Goal: Task Accomplishment & Management: Complete application form

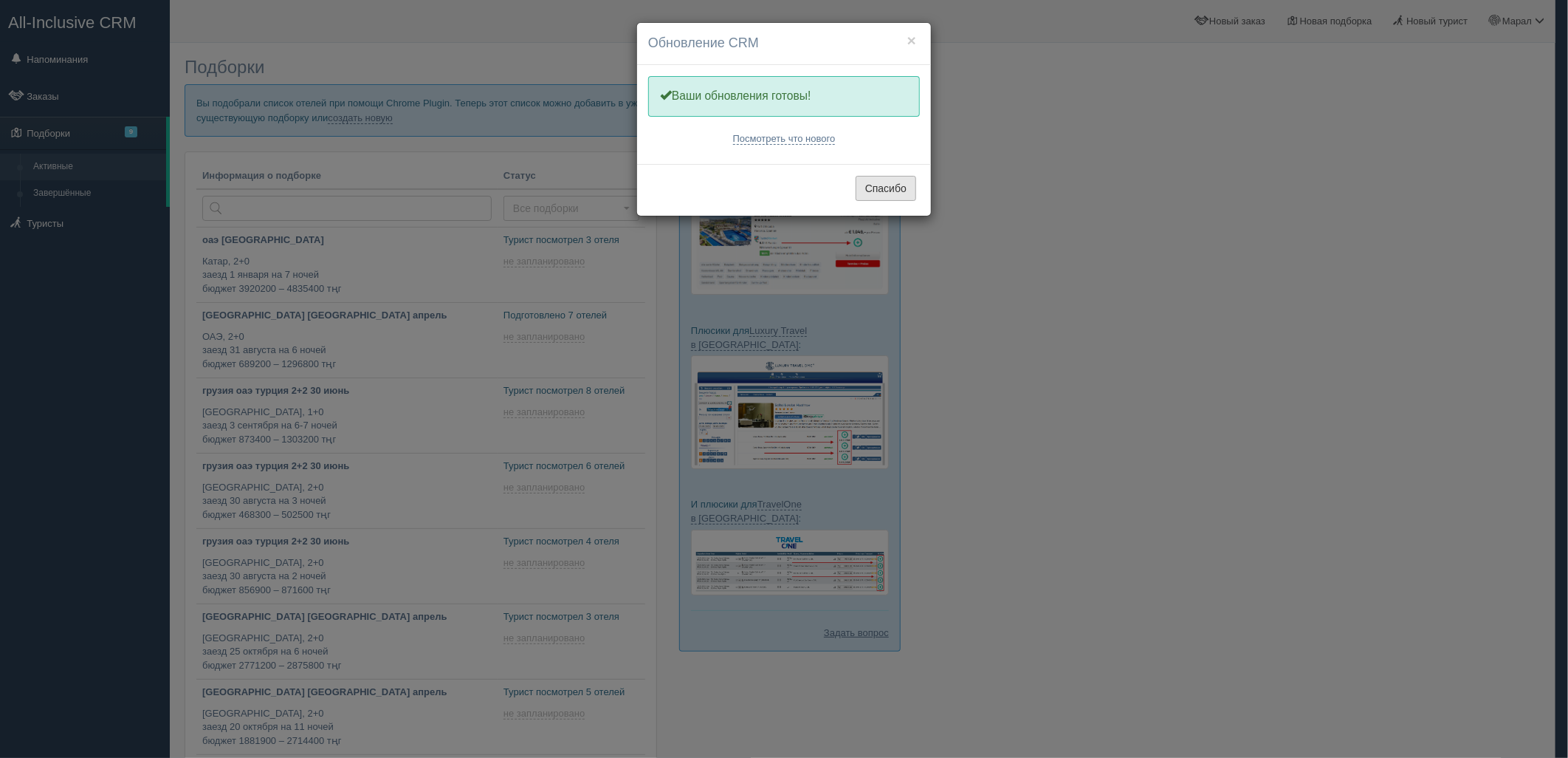
click at [879, 187] on button "Спасибо" at bounding box center [885, 188] width 60 height 25
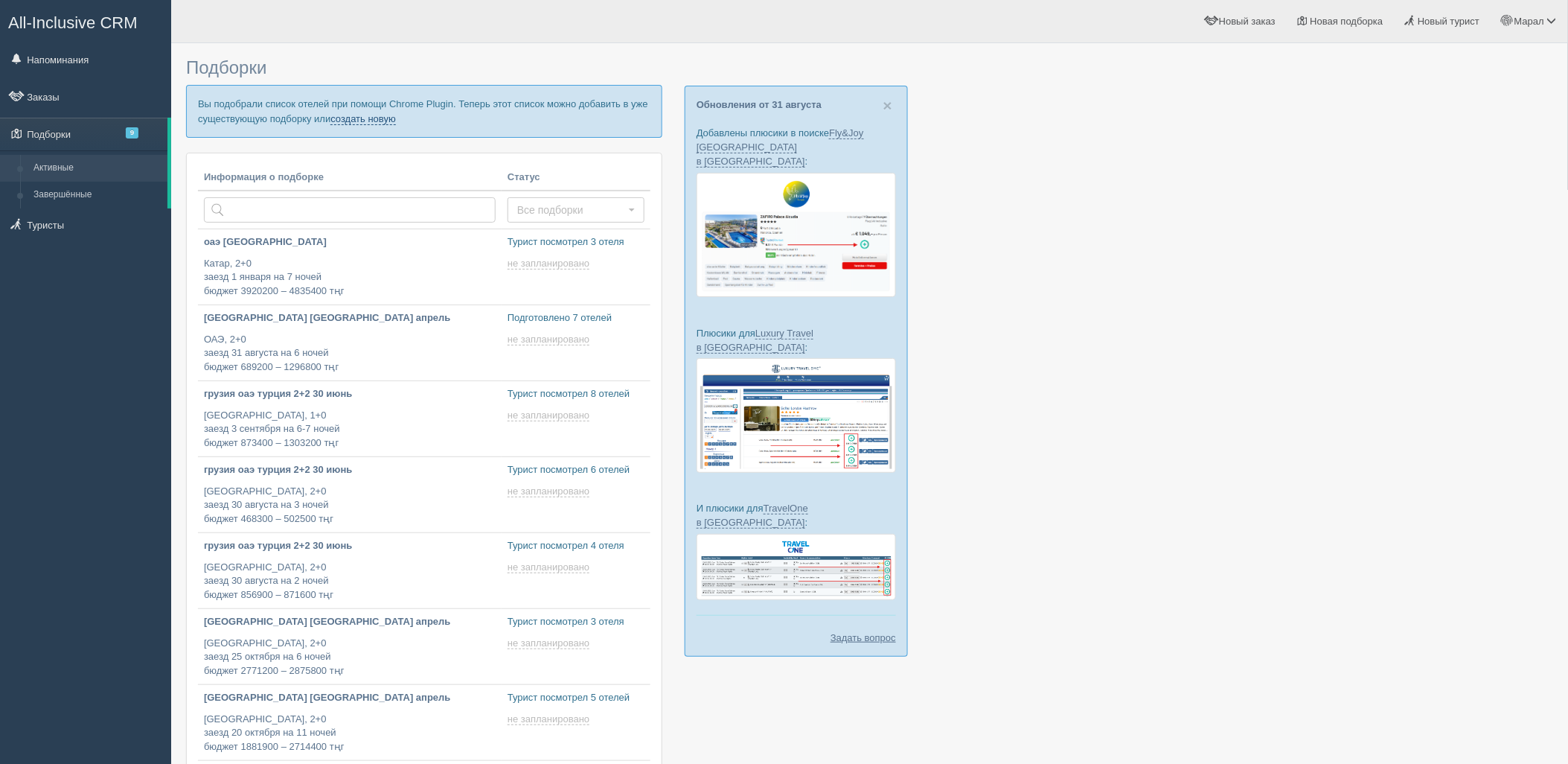
click at [375, 121] on link "создать новую" at bounding box center [362, 119] width 65 height 12
type input "2025-09-02 19:30"
type input "2025-09-02 11:30"
type input "2025-09-02 17:25"
type input "2025-09-02 17:15"
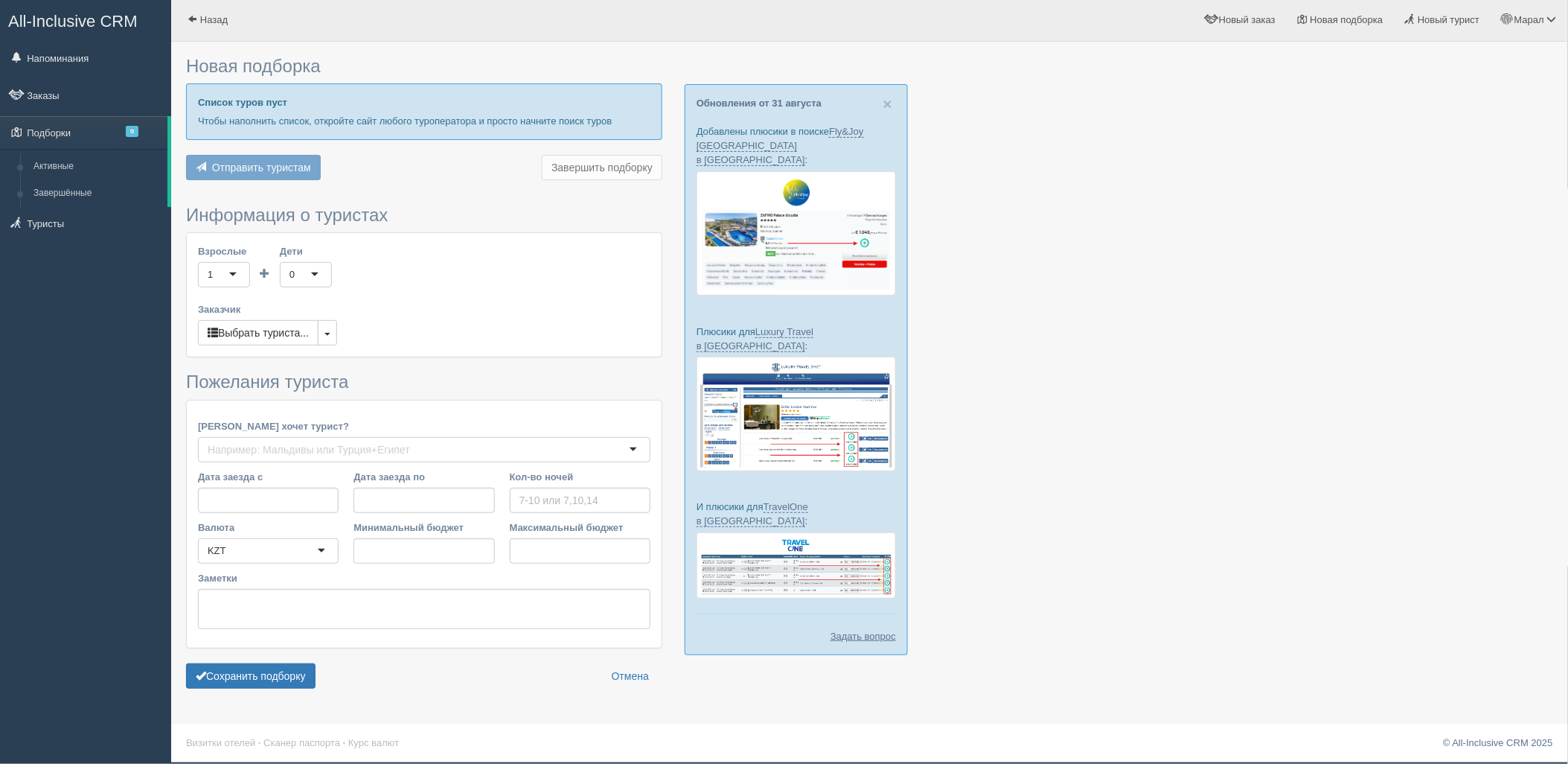
type input "6-7"
type input "883000"
type input "1202000"
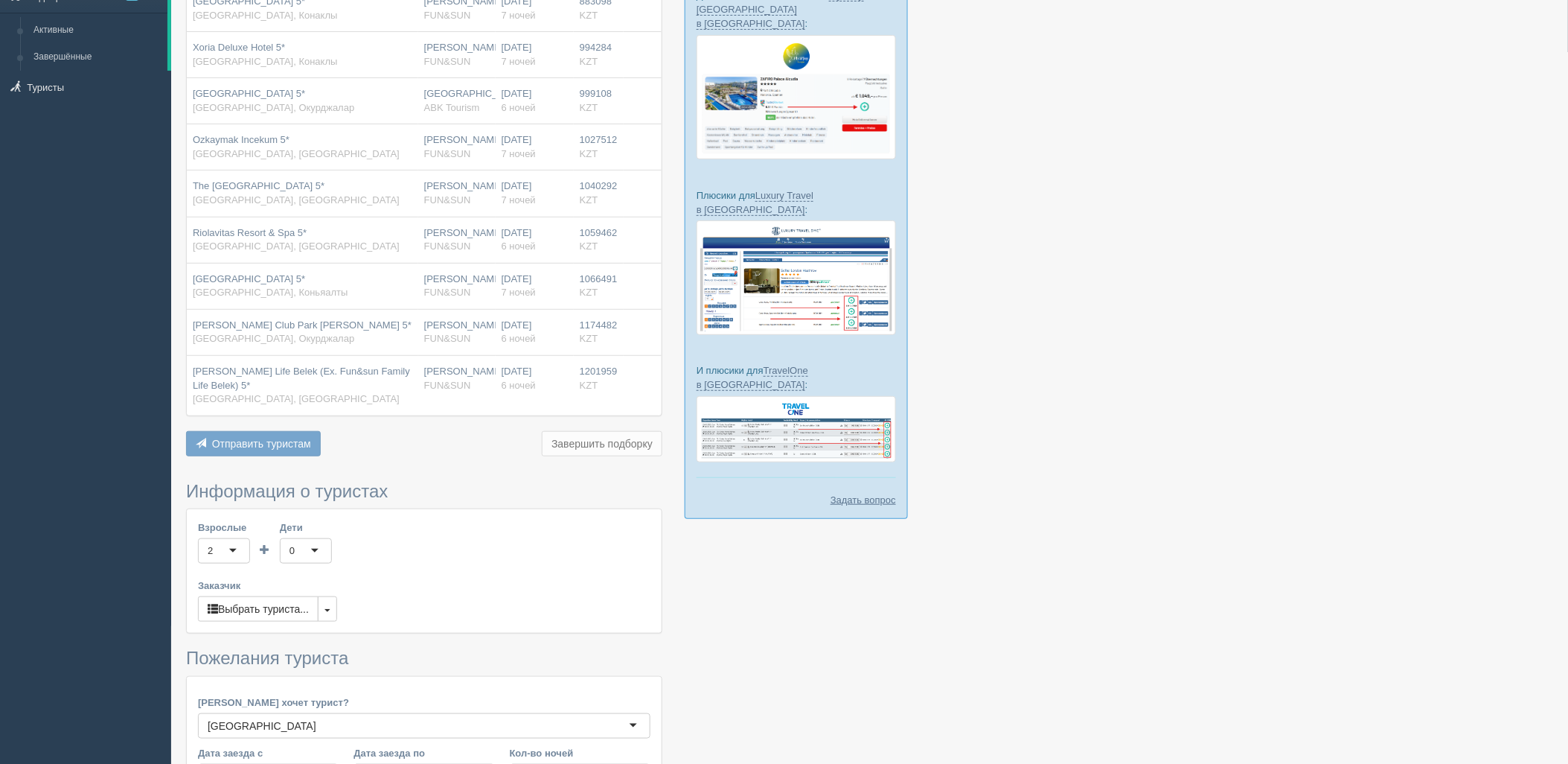
scroll to position [415, 0]
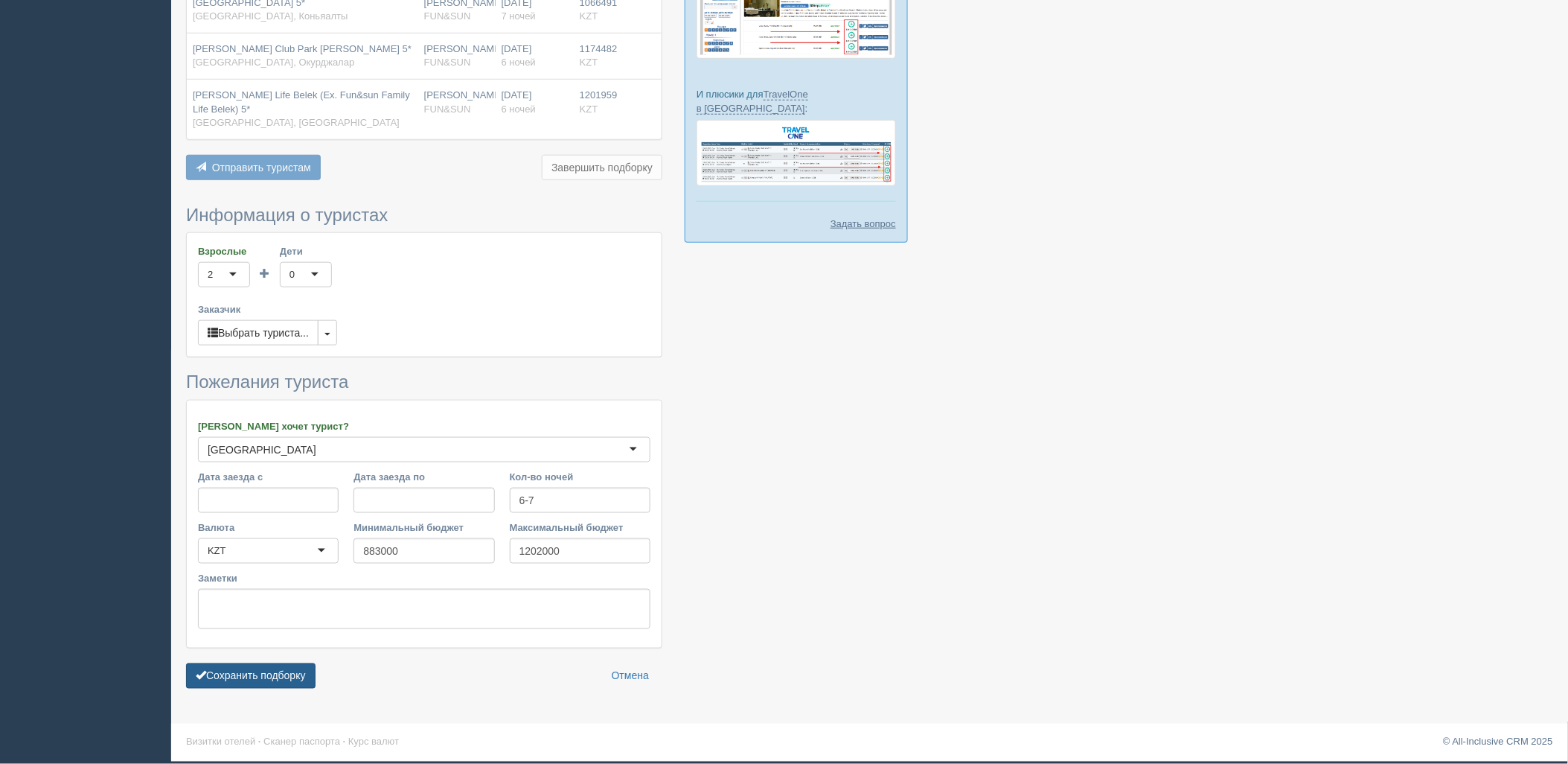
click at [289, 670] on button "Сохранить подборку" at bounding box center [250, 676] width 130 height 25
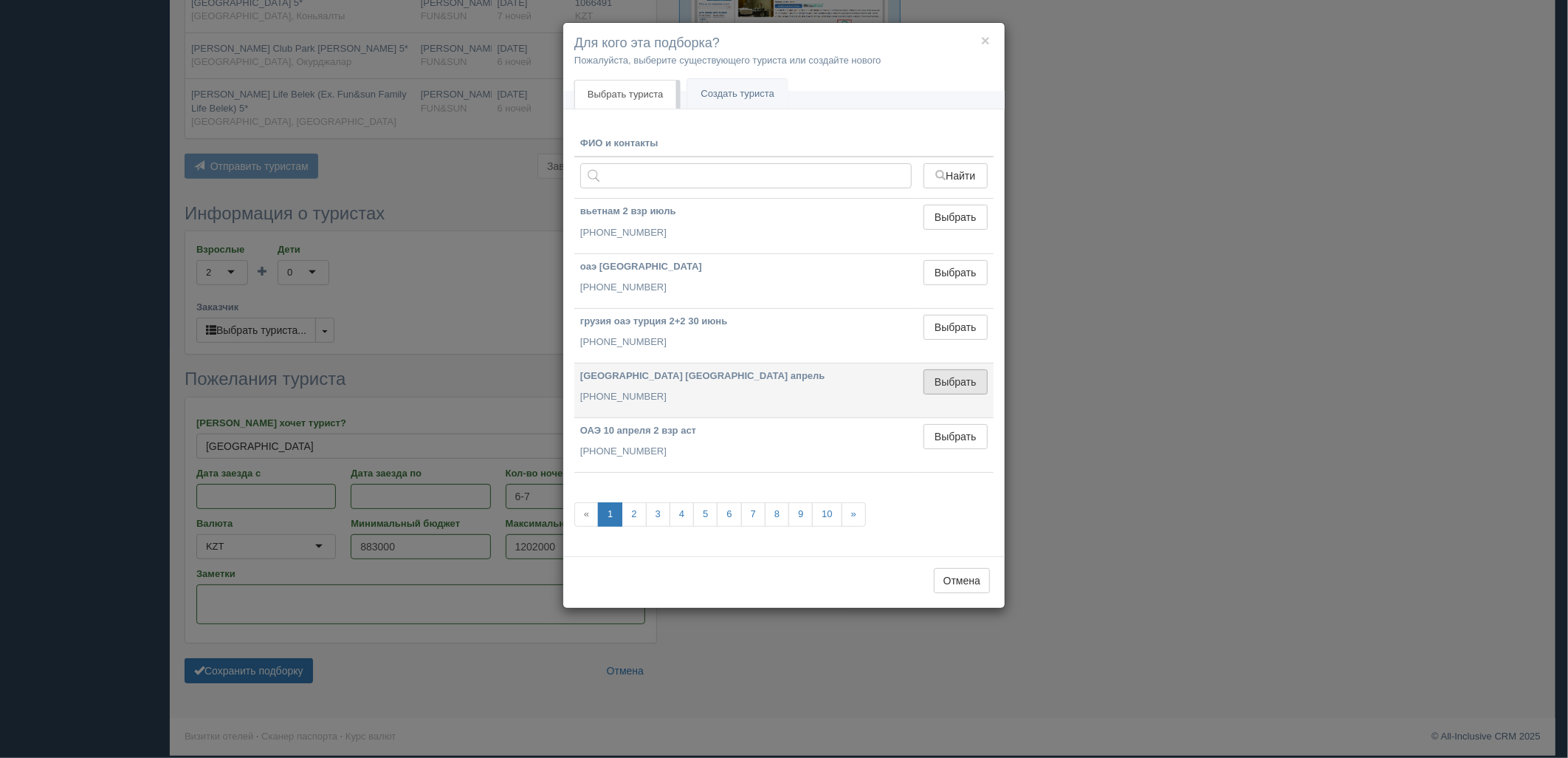
click at [936, 384] on button "Выбрать" at bounding box center [956, 382] width 64 height 25
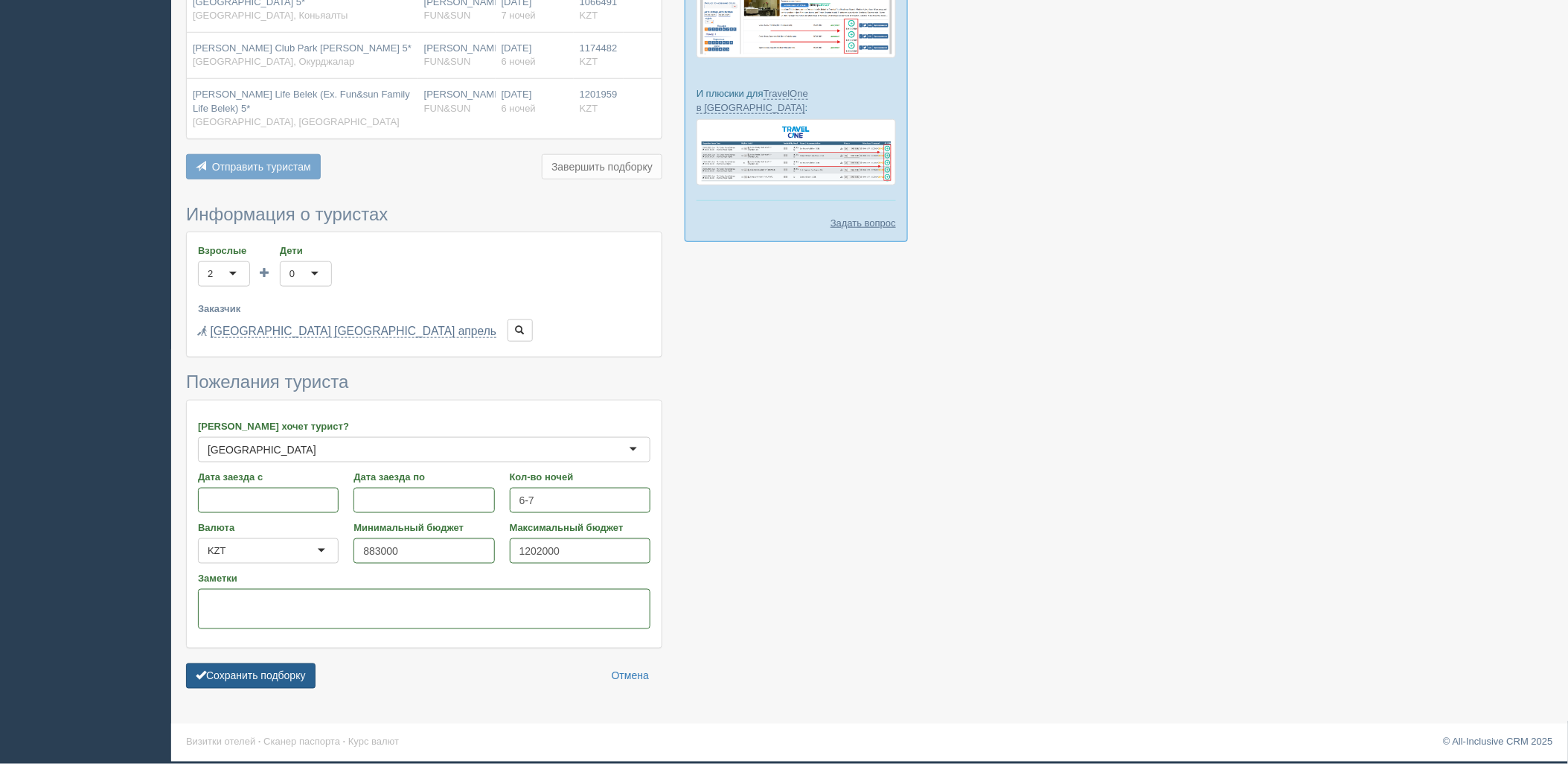
click at [256, 686] on button "Сохранить подборку" at bounding box center [250, 676] width 130 height 25
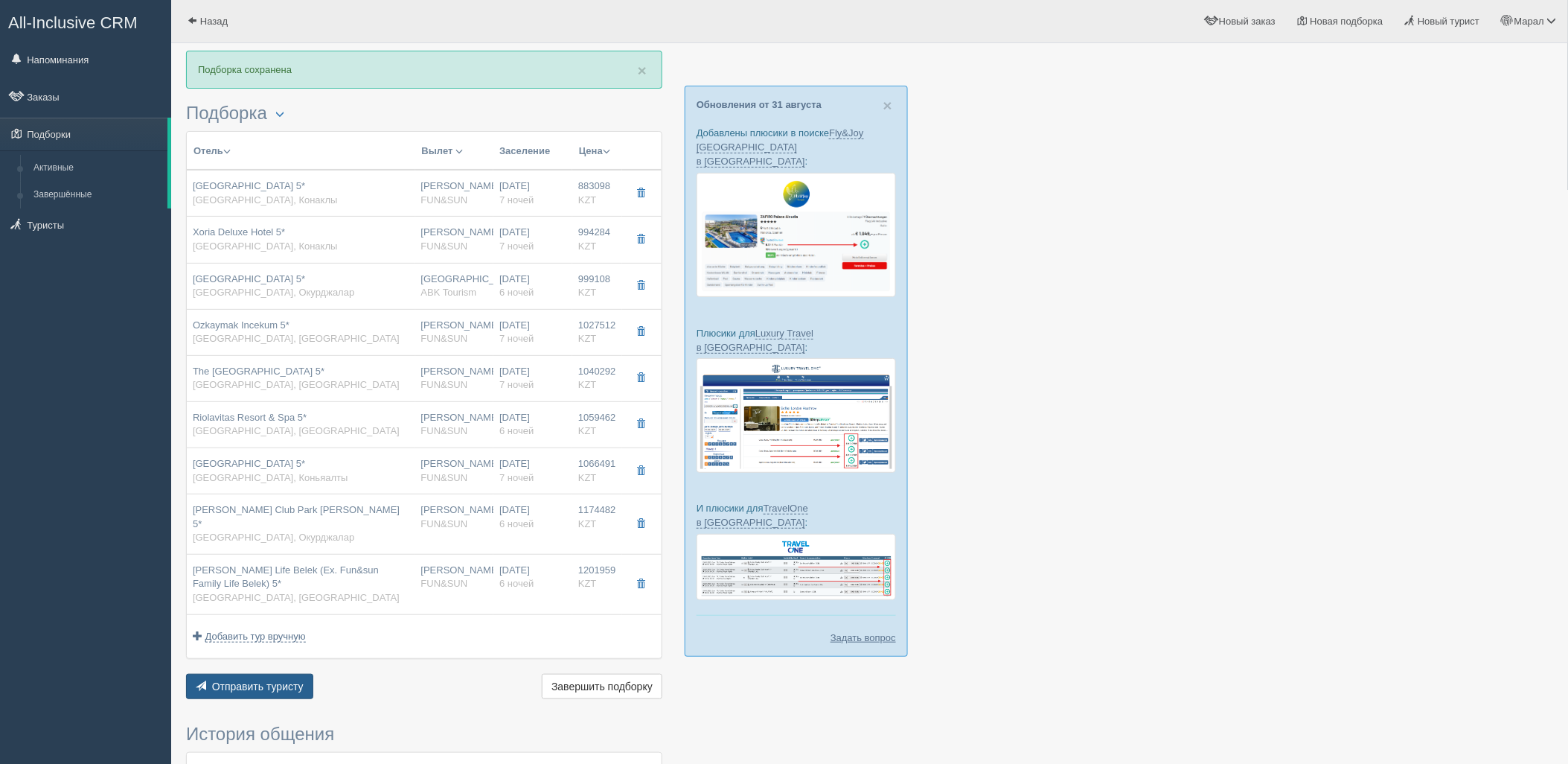
drag, startPoint x: 246, startPoint y: 666, endPoint x: 246, endPoint y: 678, distance: 12.0
click at [246, 678] on button "Отправить туристу Отправить" at bounding box center [250, 686] width 127 height 25
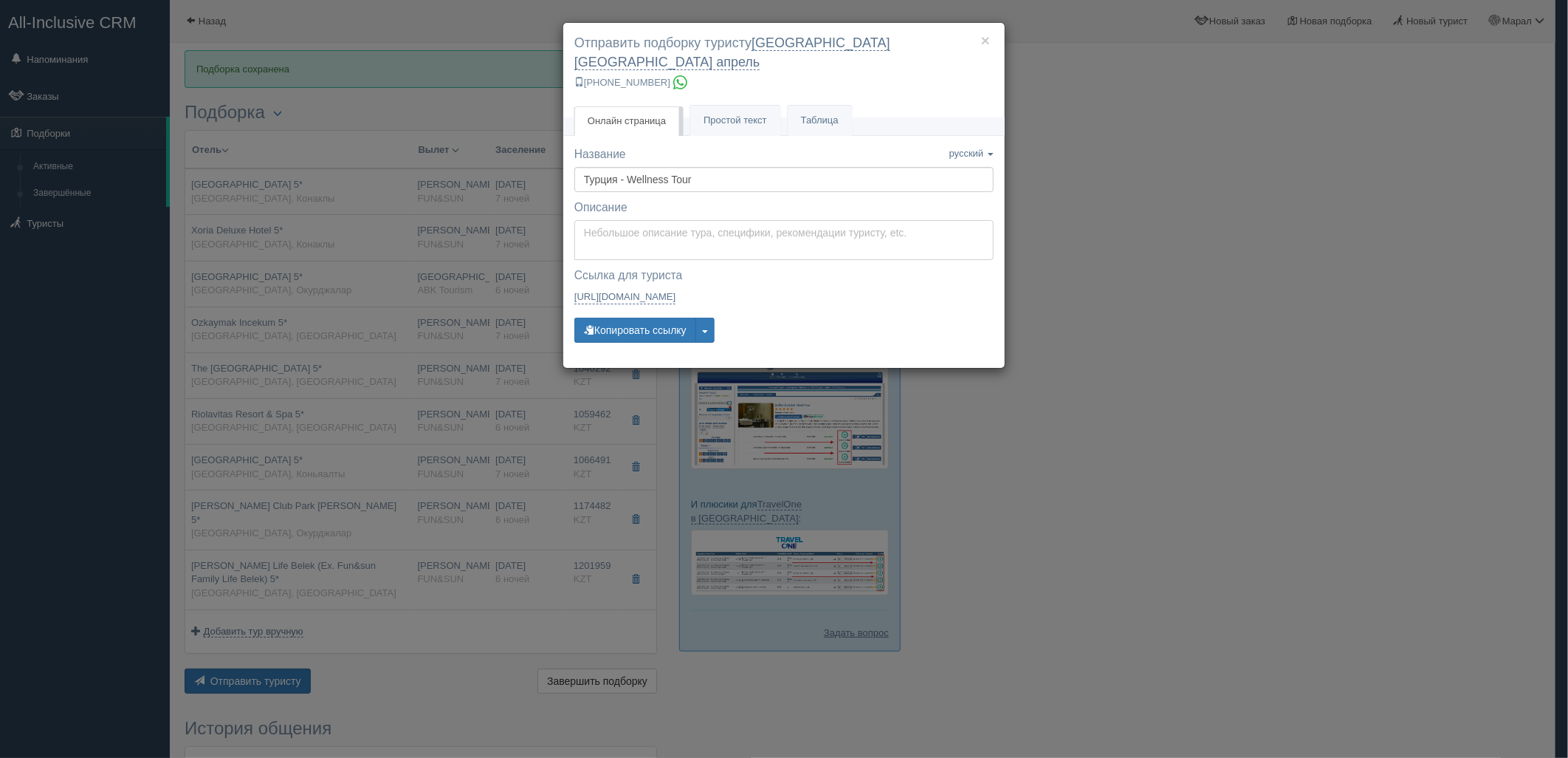
type textarea "Здравствуйте! Ниже представлены варианты туров для Вас. Для просмотра описания …"
click at [672, 229] on textarea "Здравствуйте! Ниже представлены варианты туров для Вас. Для просмотра описания …" at bounding box center [784, 240] width 420 height 40
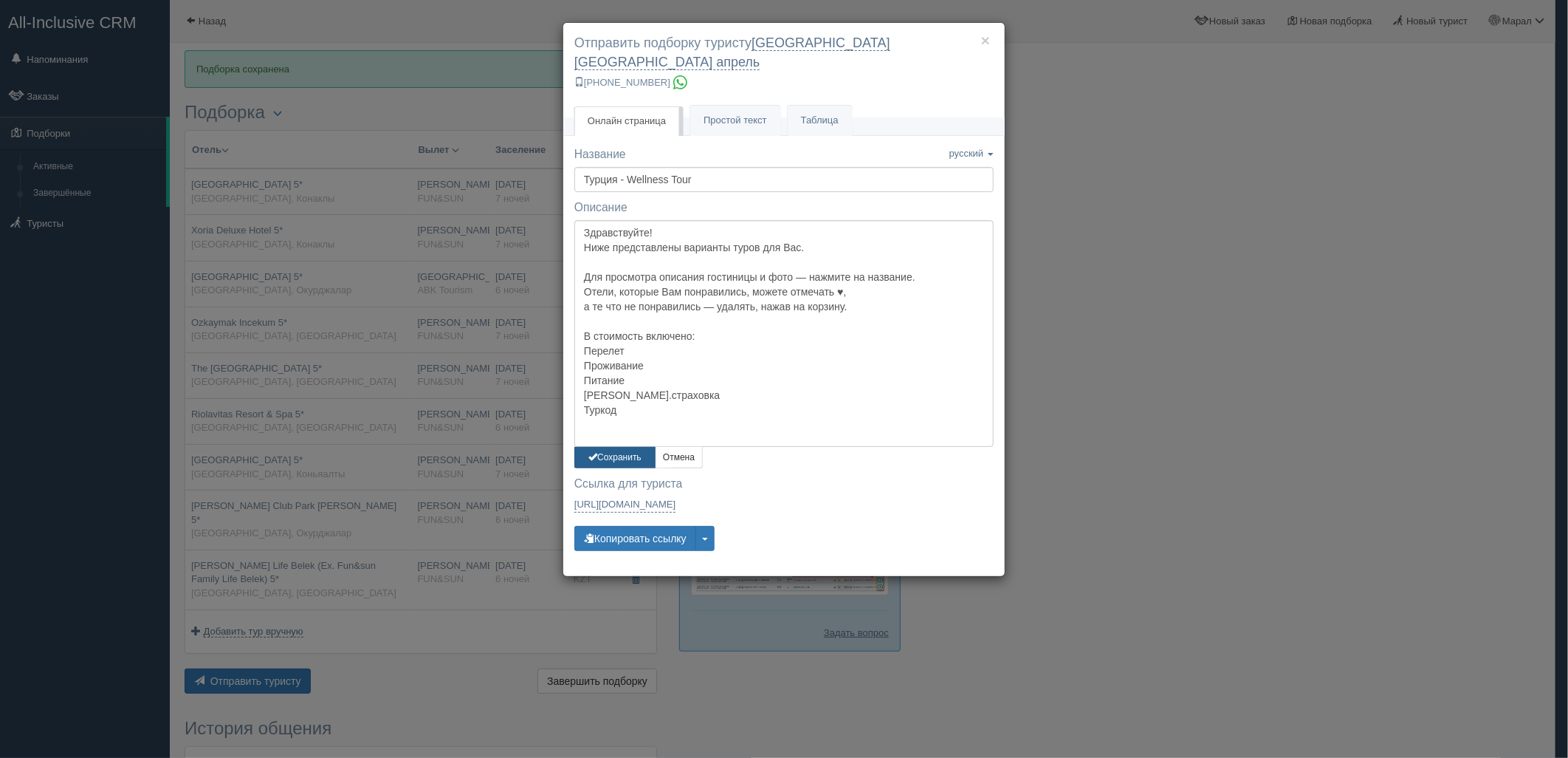
click at [625, 446] on button "Сохранить" at bounding box center [615, 457] width 81 height 21
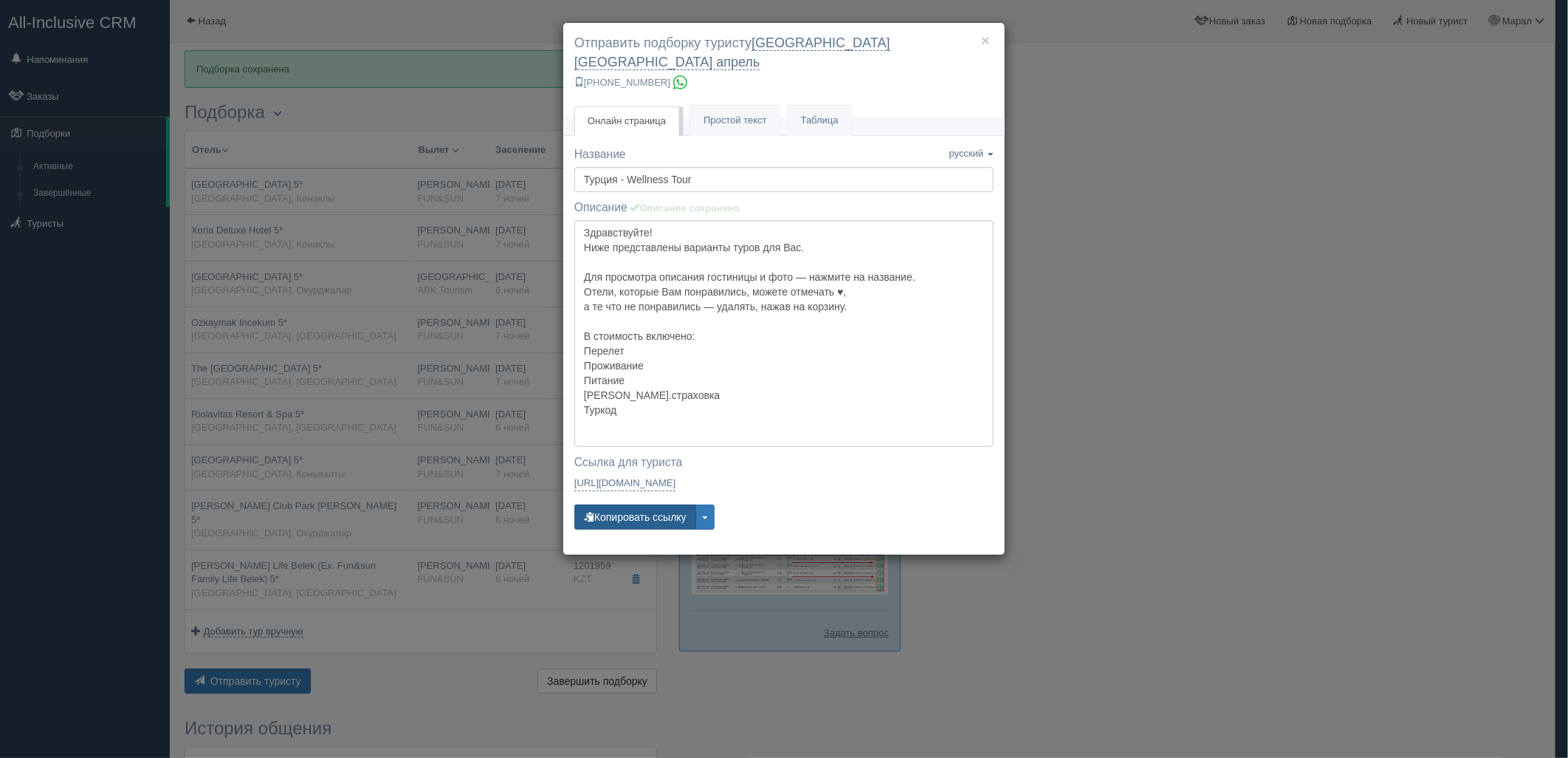
click at [637, 504] on button "Копировать ссылку" at bounding box center [635, 517] width 122 height 25
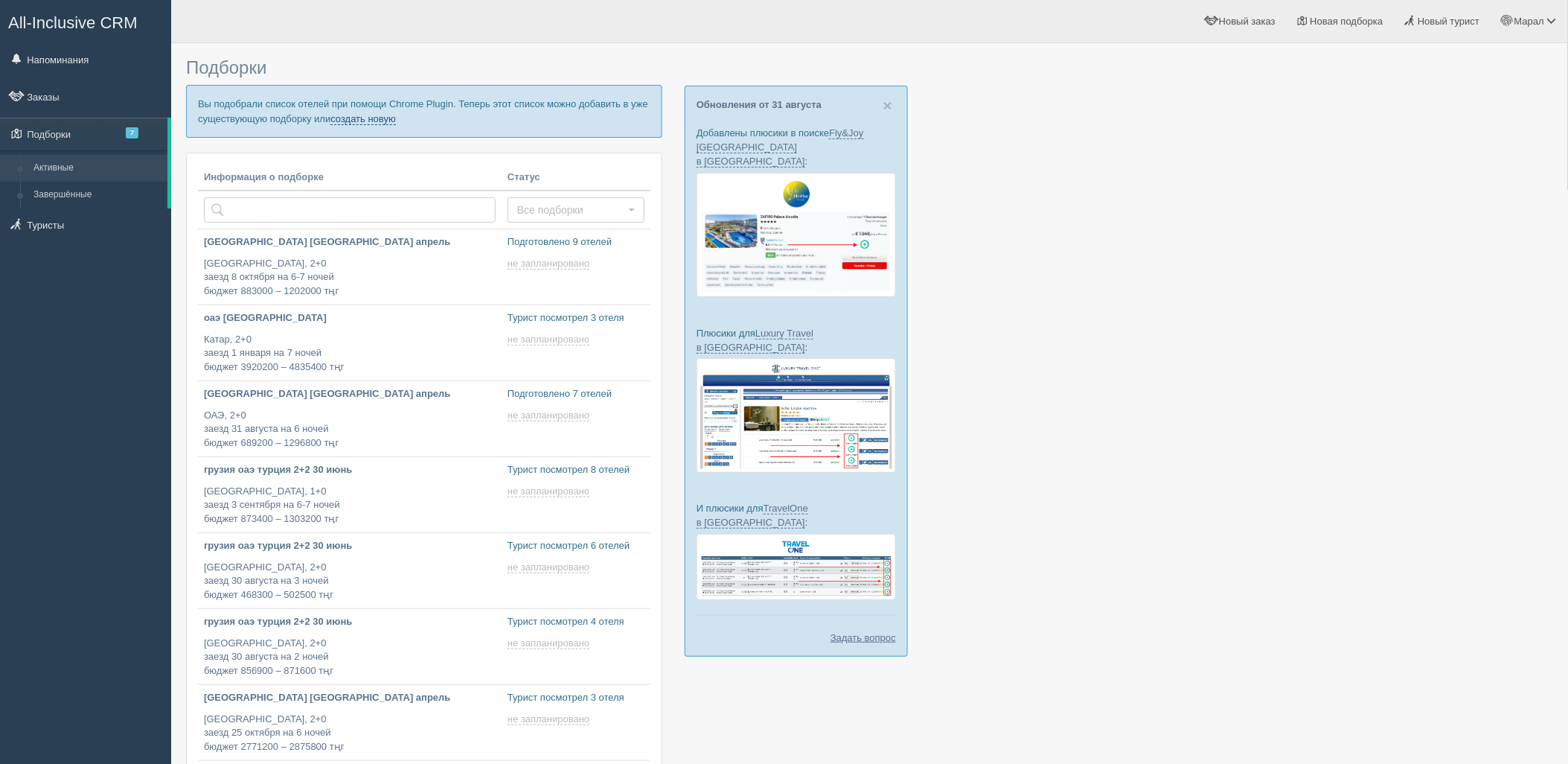
drag, startPoint x: 385, startPoint y: 114, endPoint x: 385, endPoint y: 139, distance: 25.0
click at [385, 114] on link "создать новую" at bounding box center [362, 119] width 65 height 12
type input "[DATE] 17:00"
type input "2025-09-02 16:20"
type input "2025-09-02 11:30"
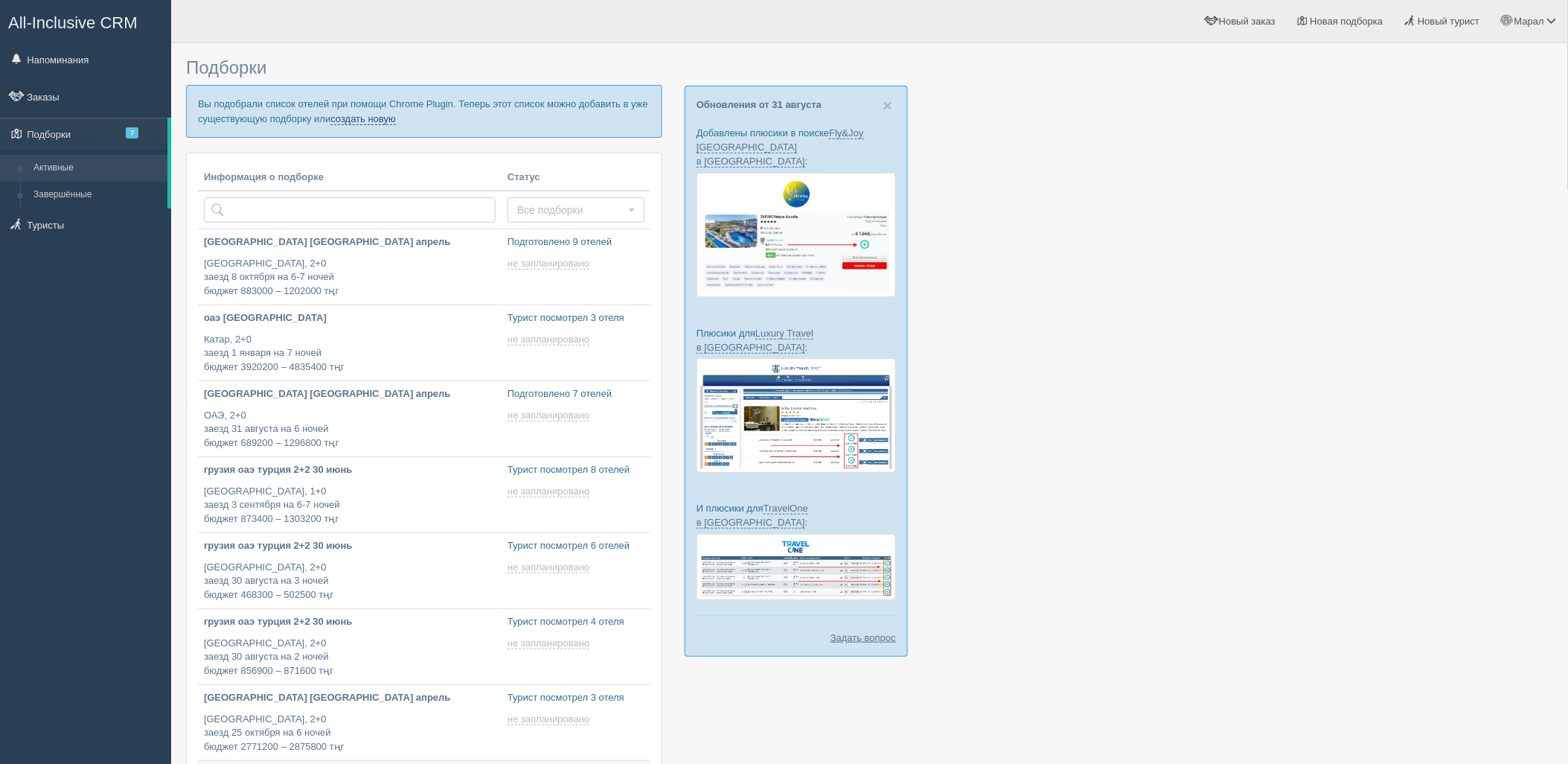
type input "2025-09-02 17:15"
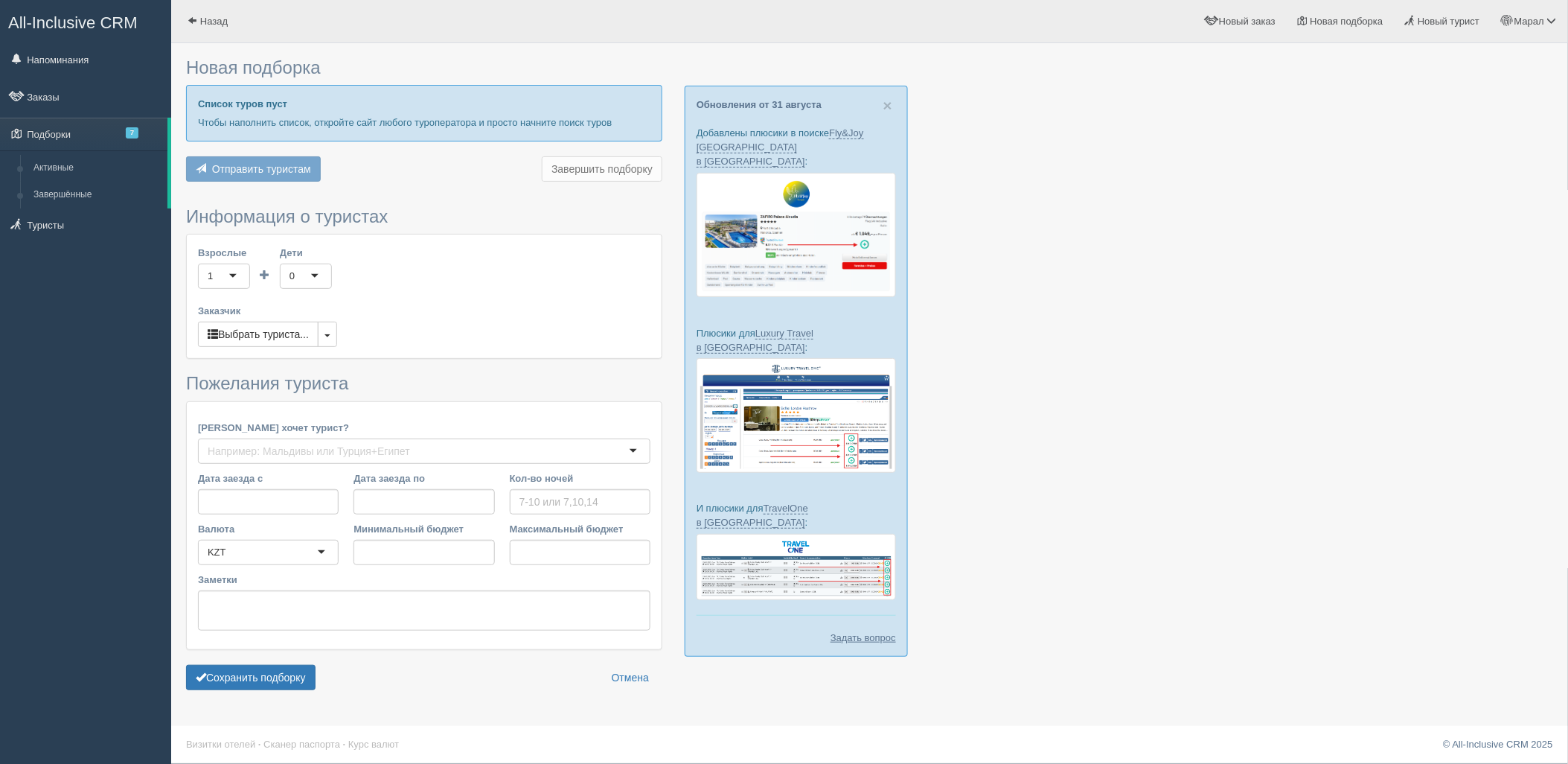
type input "6-7"
type input "672200"
type input "1023700"
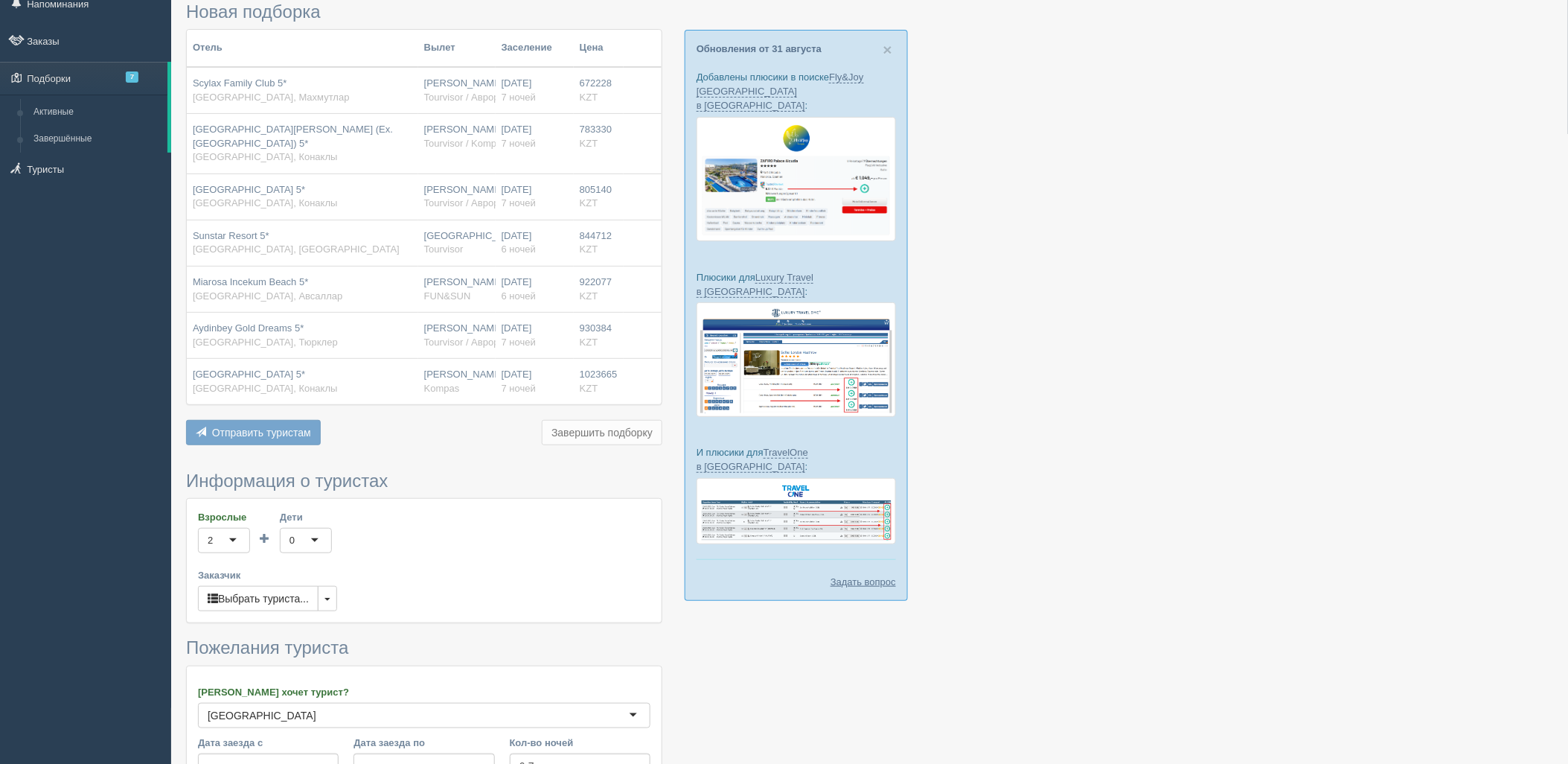
scroll to position [322, 0]
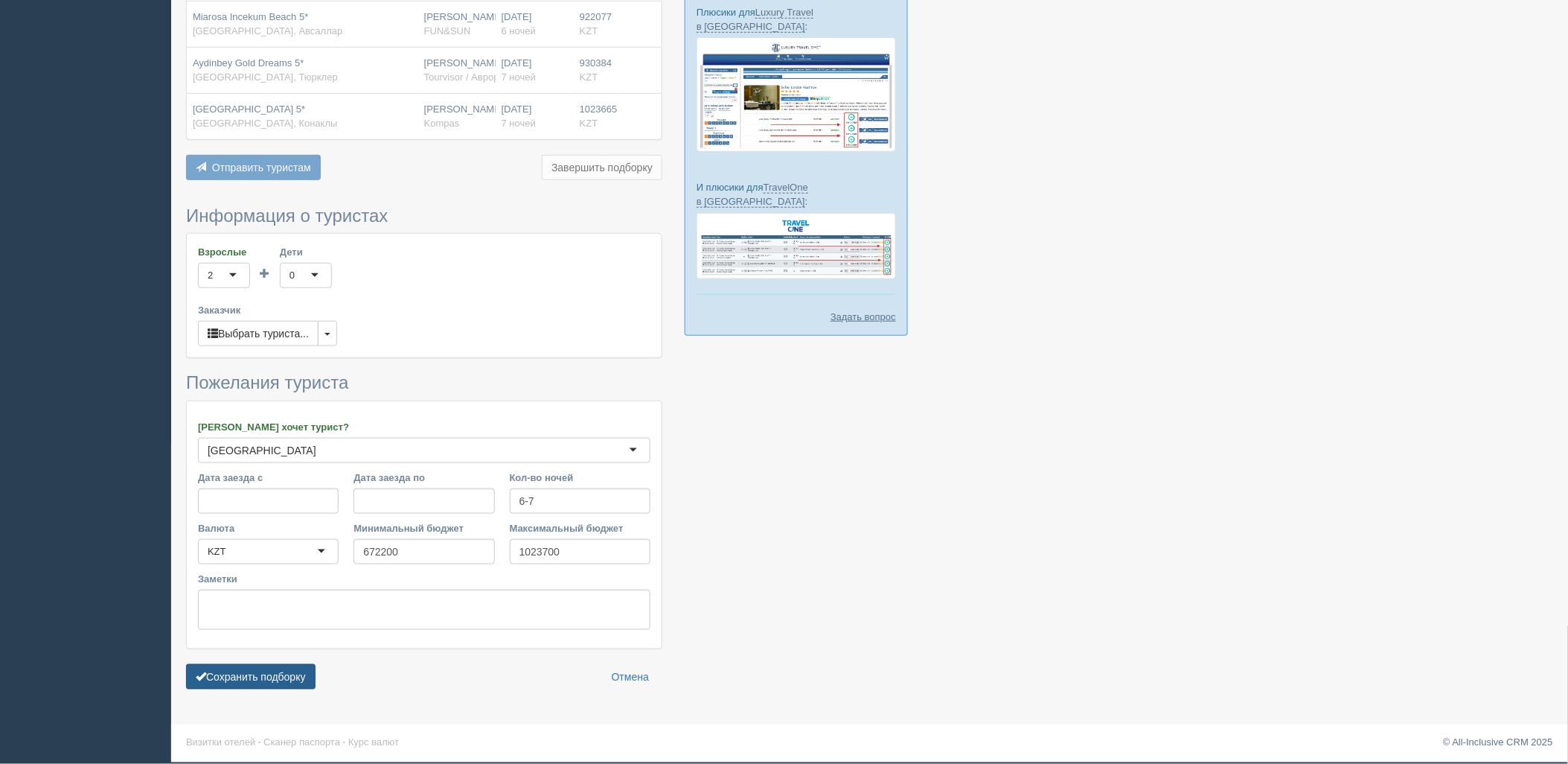
click at [284, 673] on button "Сохранить подборку" at bounding box center [250, 676] width 130 height 25
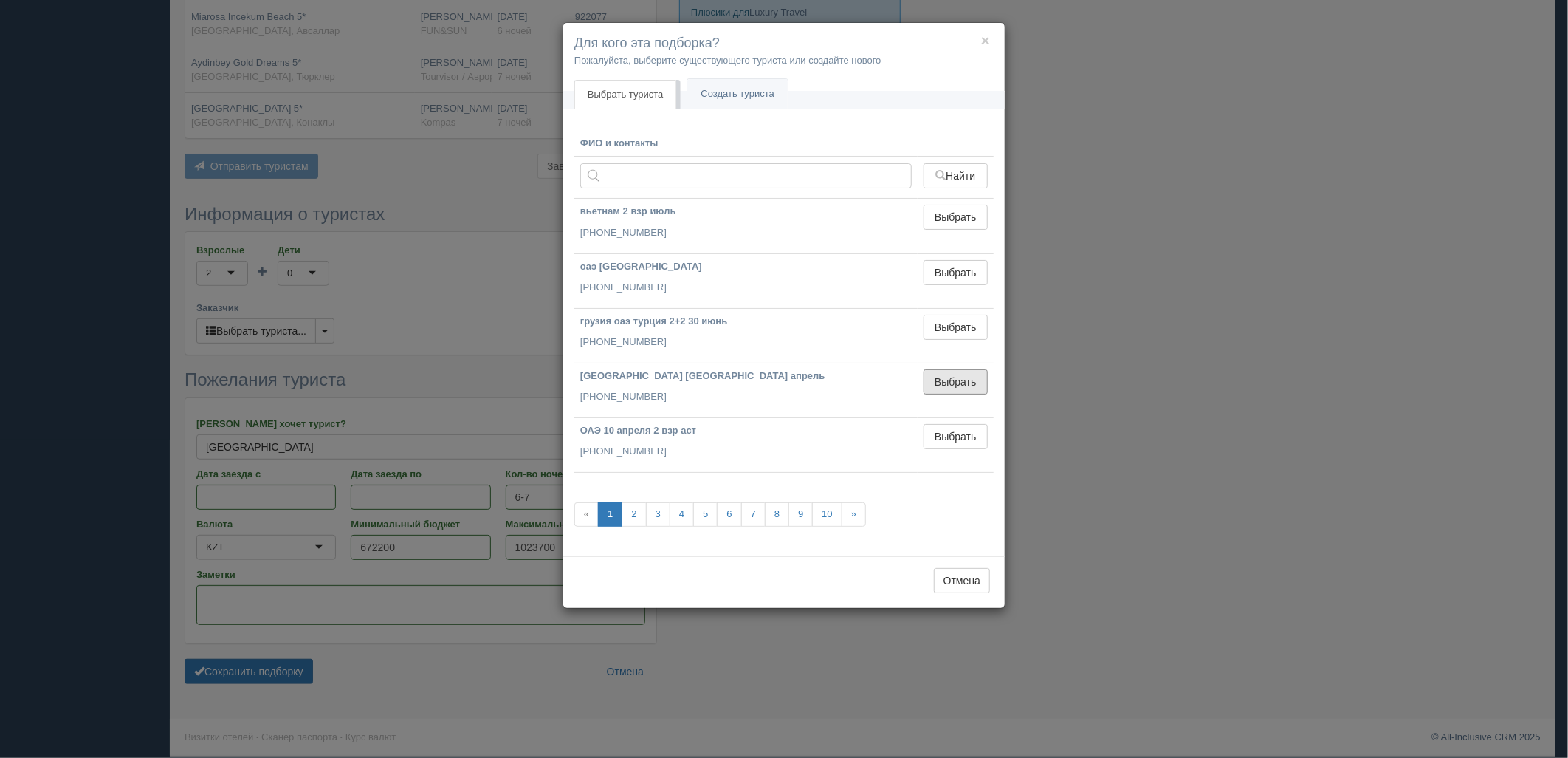
drag, startPoint x: 937, startPoint y: 385, endPoint x: 695, endPoint y: 485, distance: 261.8
click at [934, 385] on button "Выбрать" at bounding box center [956, 382] width 64 height 25
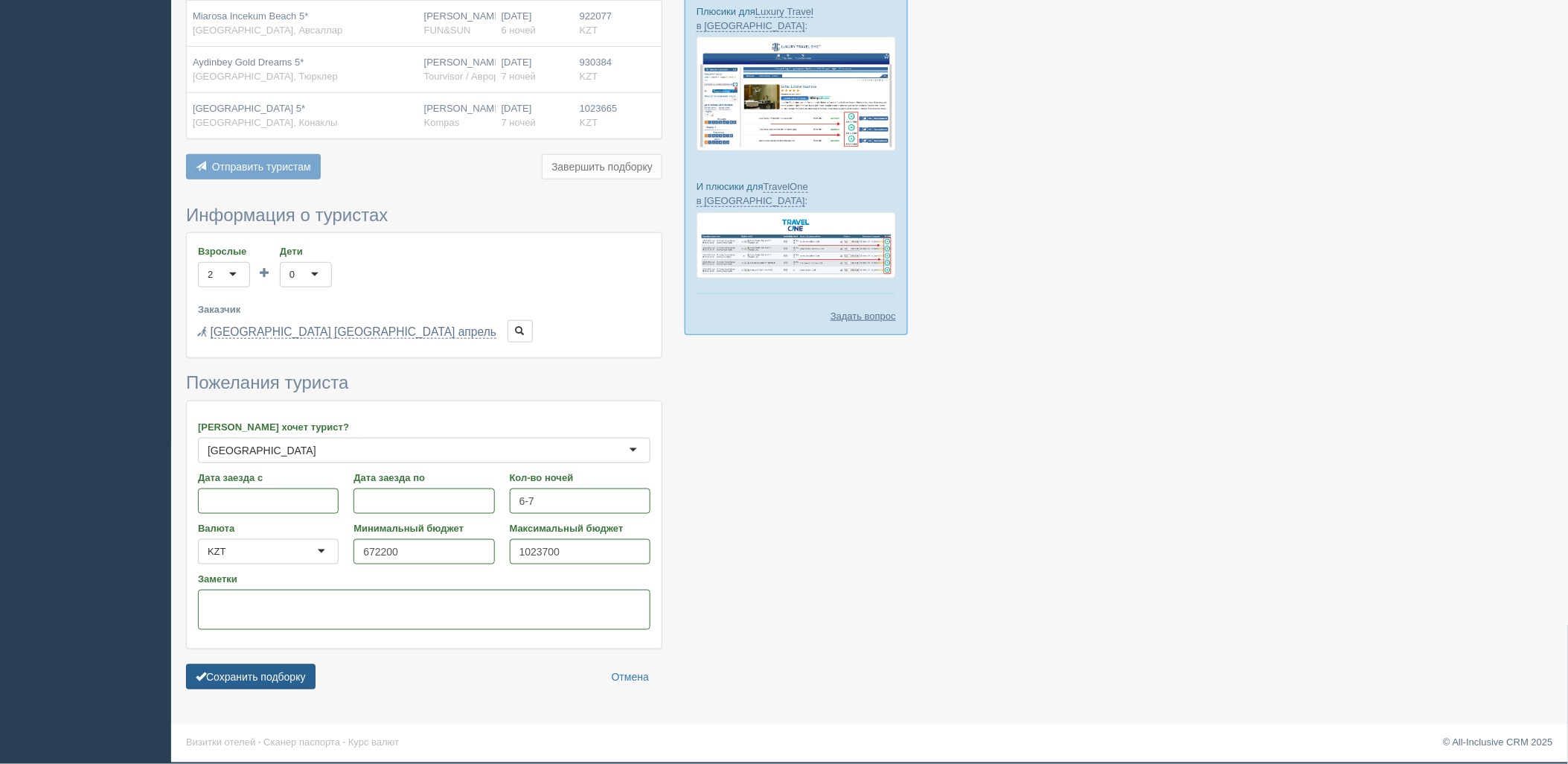
click at [272, 667] on button "Сохранить подборку" at bounding box center [250, 676] width 130 height 25
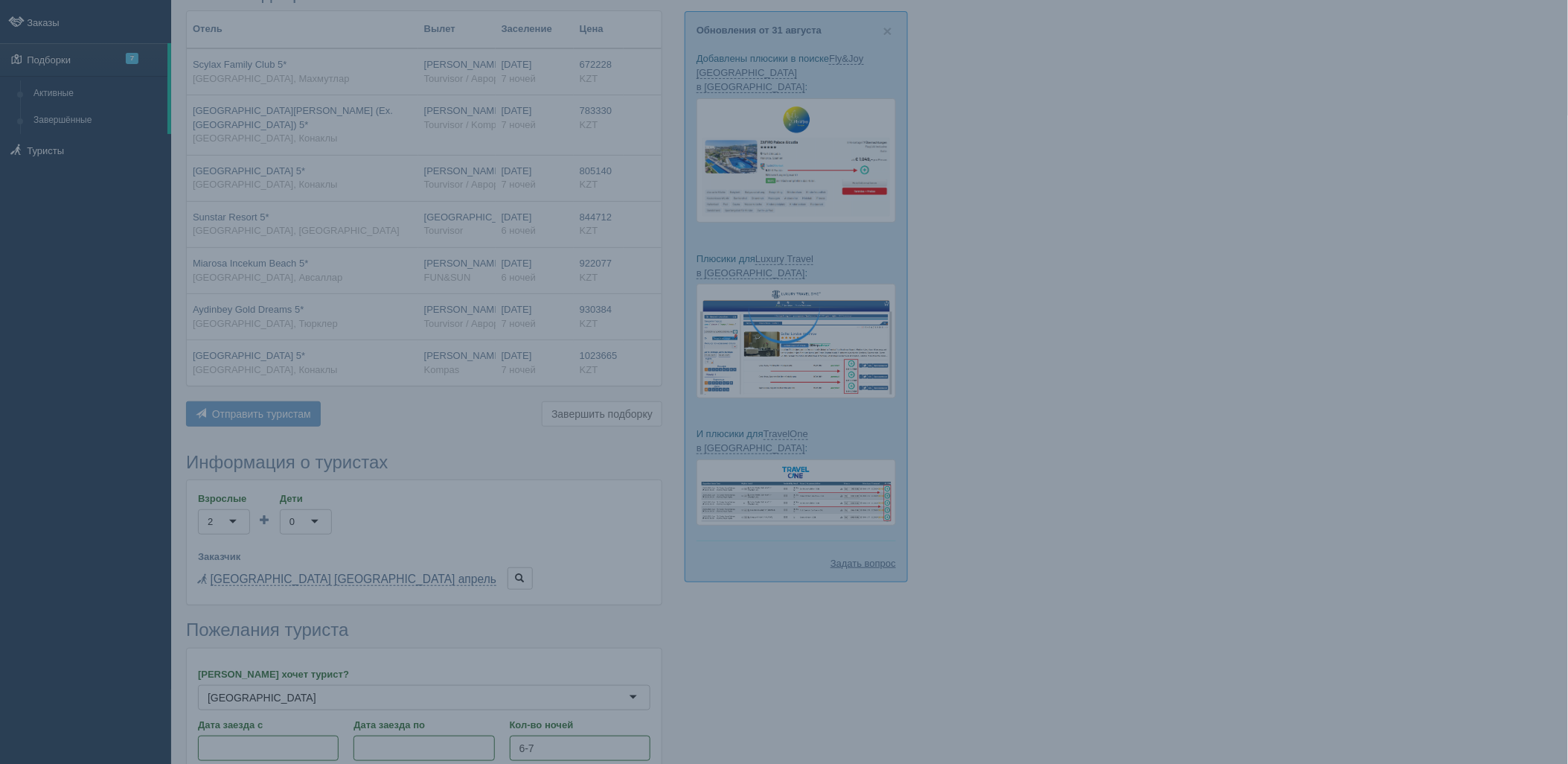
scroll to position [0, 0]
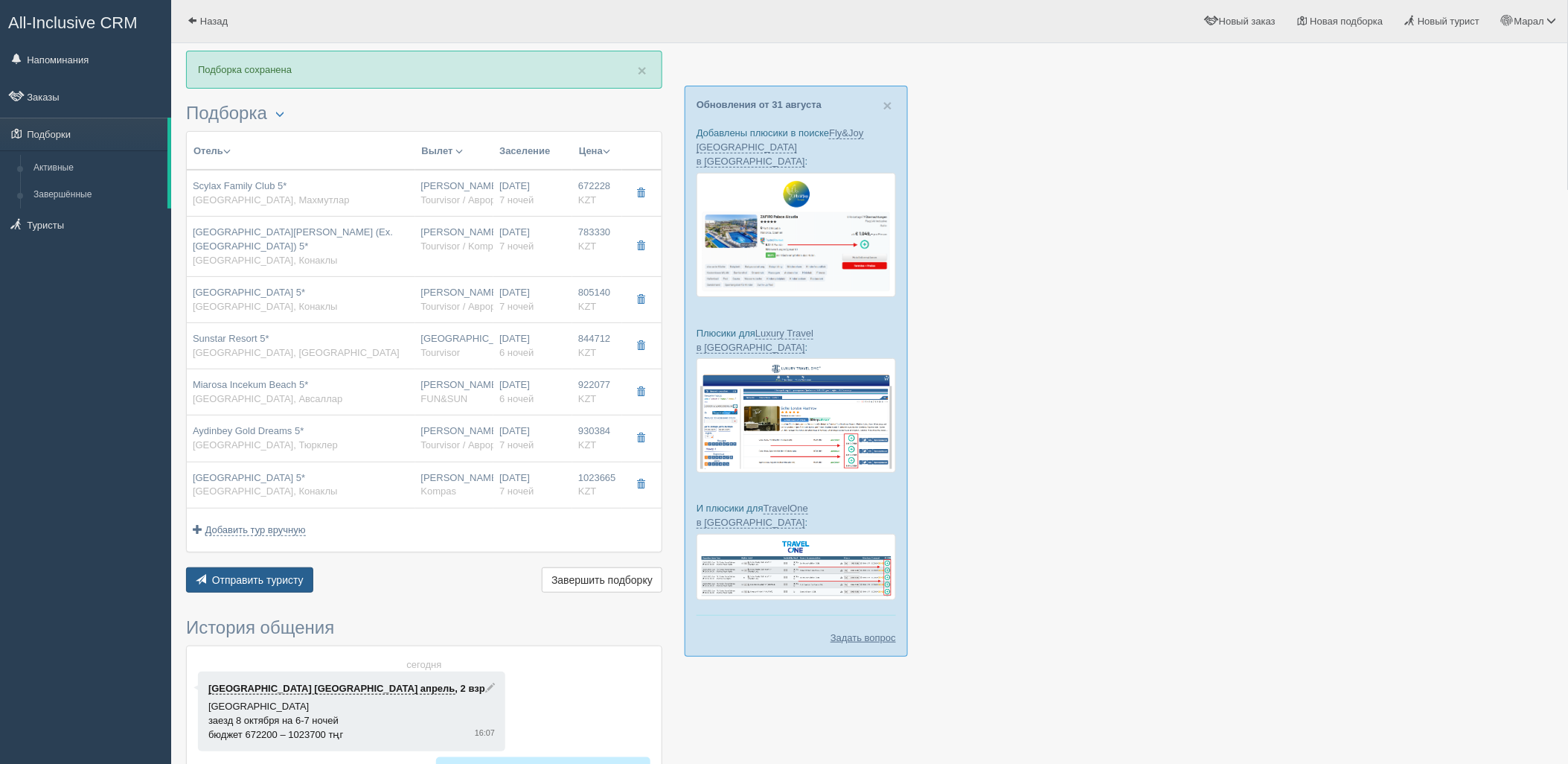
click at [283, 571] on button "Отправить туристу Отправить" at bounding box center [250, 580] width 127 height 25
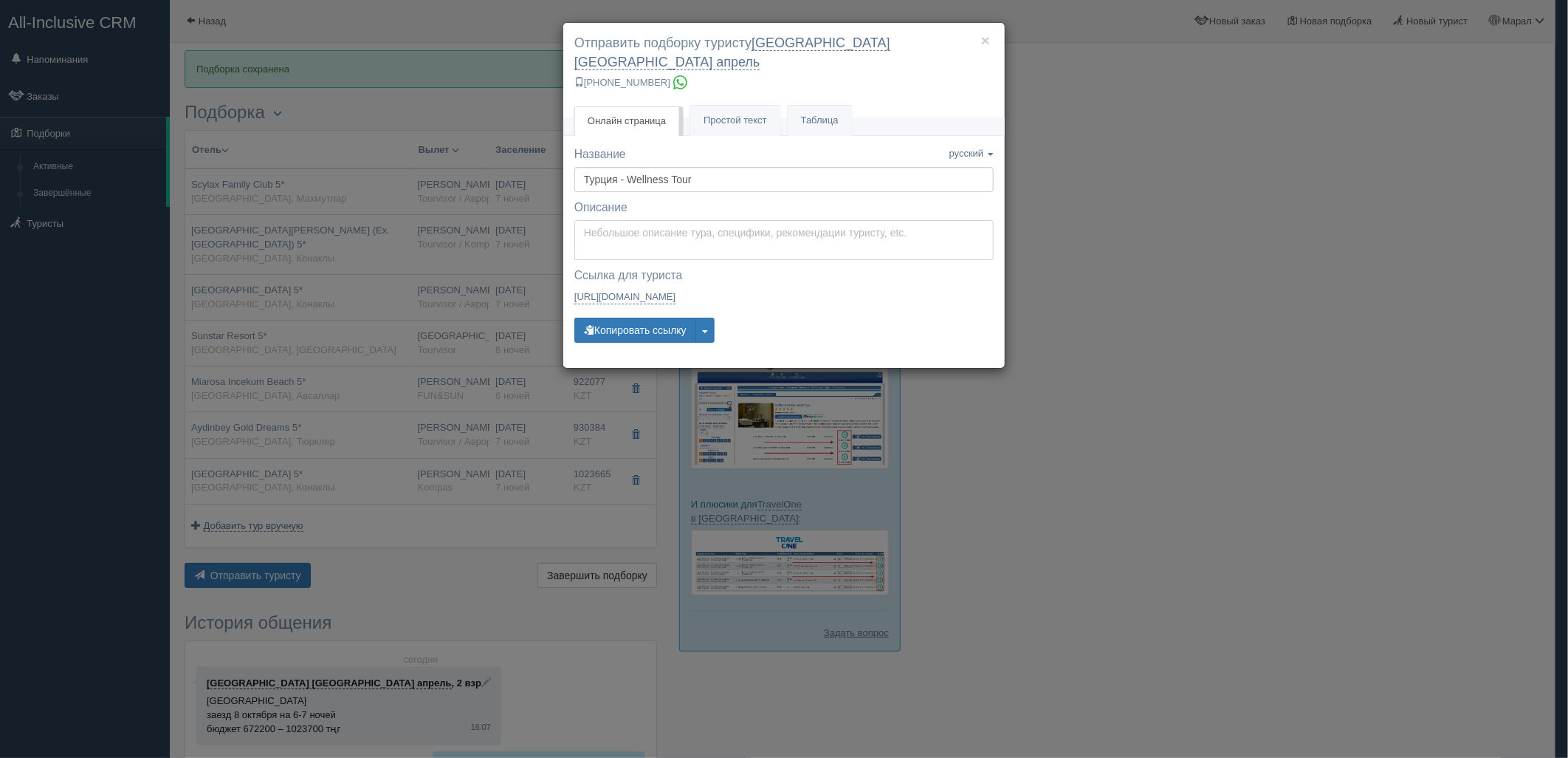
type textarea "Здравствуйте! Ниже представлены варианты туров для Вас. Для просмотра описания …"
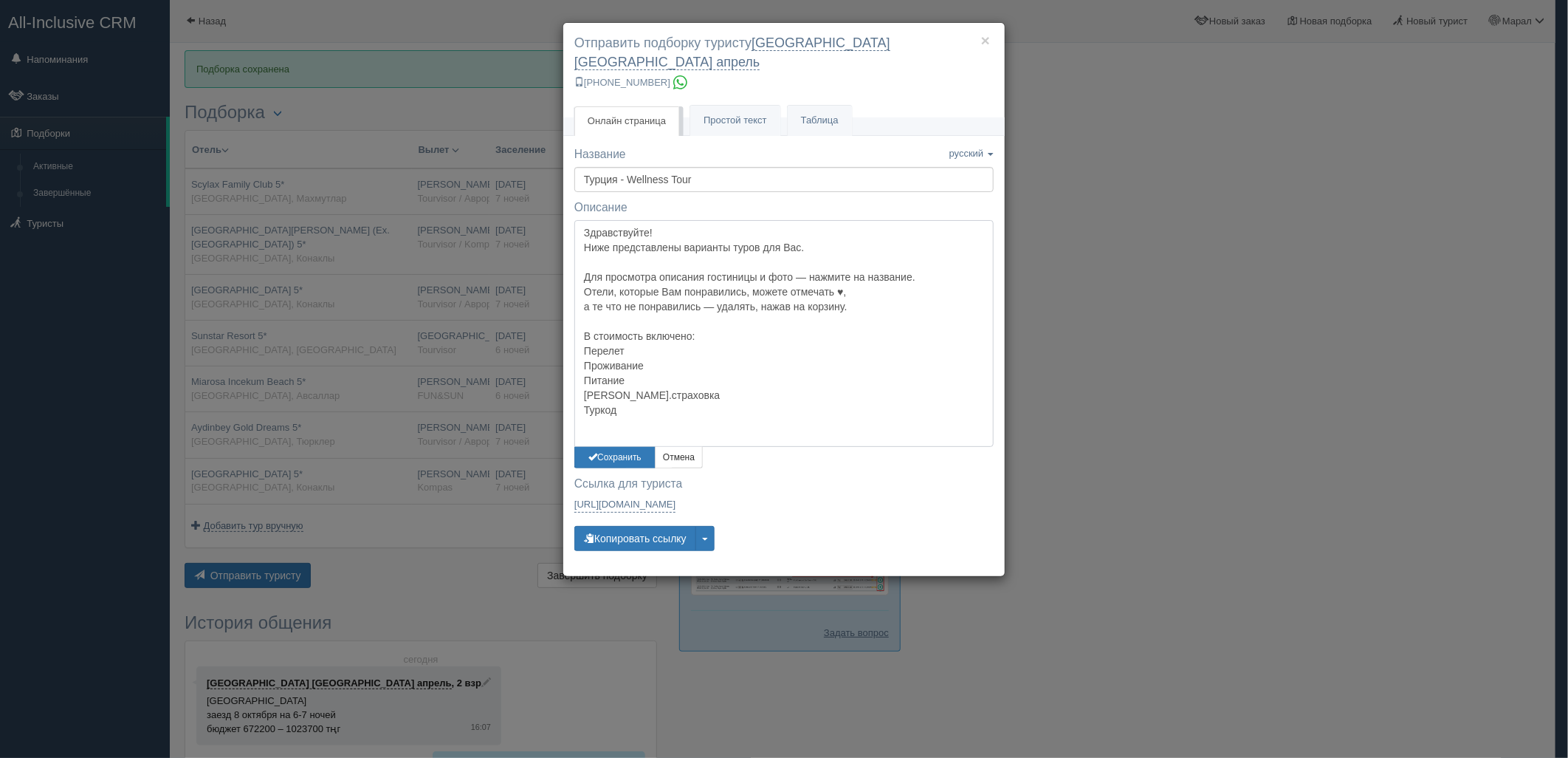
click at [615, 237] on textarea "Здравствуйте! Ниже представлены варианты туров для Вас. Для просмотра описания …" at bounding box center [784, 333] width 420 height 226
drag, startPoint x: 615, startPoint y: 441, endPoint x: 618, endPoint y: 488, distance: 47.1
click at [615, 446] on button "Сохранить" at bounding box center [615, 457] width 81 height 21
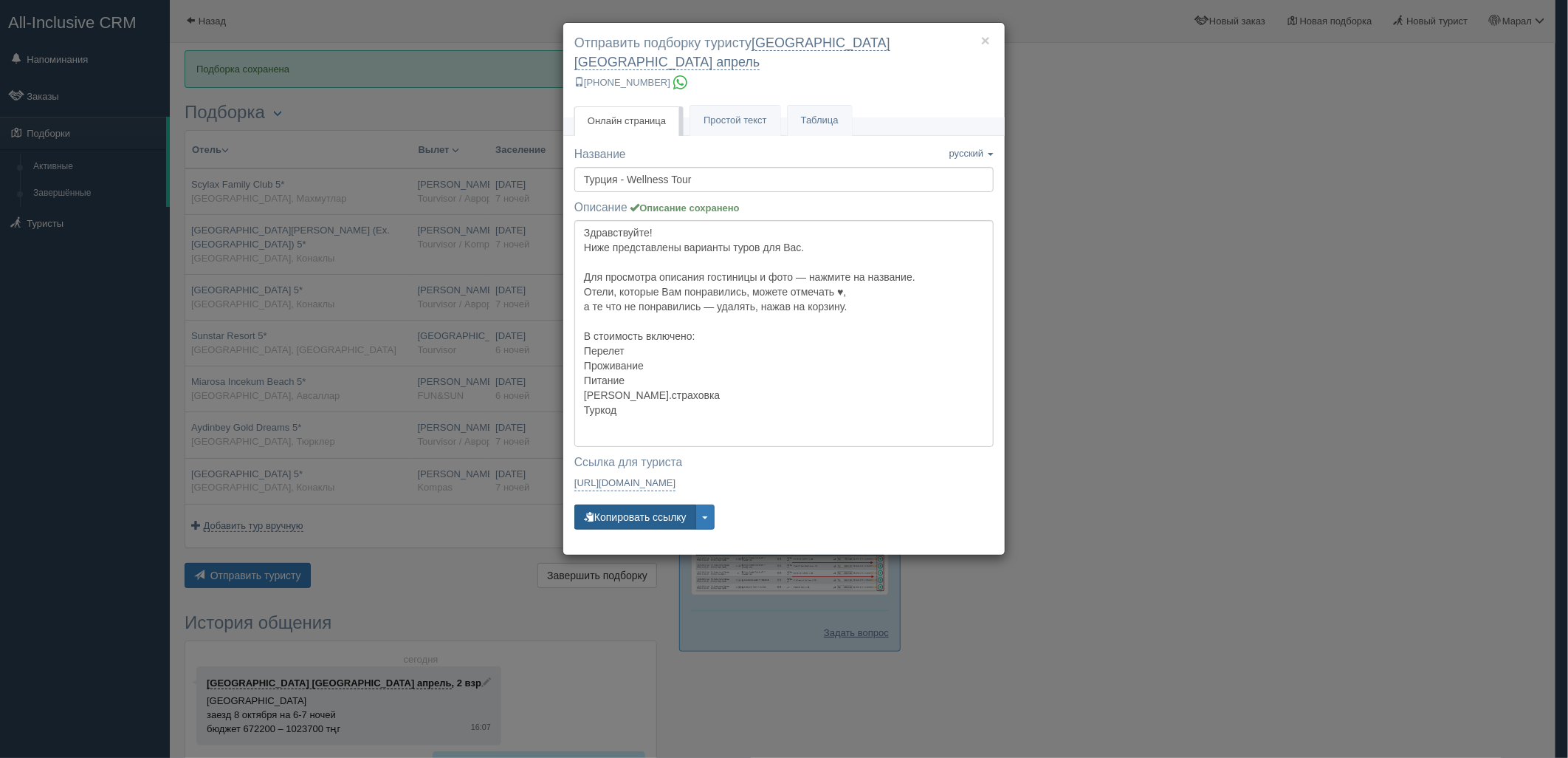
click at [621, 504] on button "Копировать ссылку" at bounding box center [635, 517] width 122 height 25
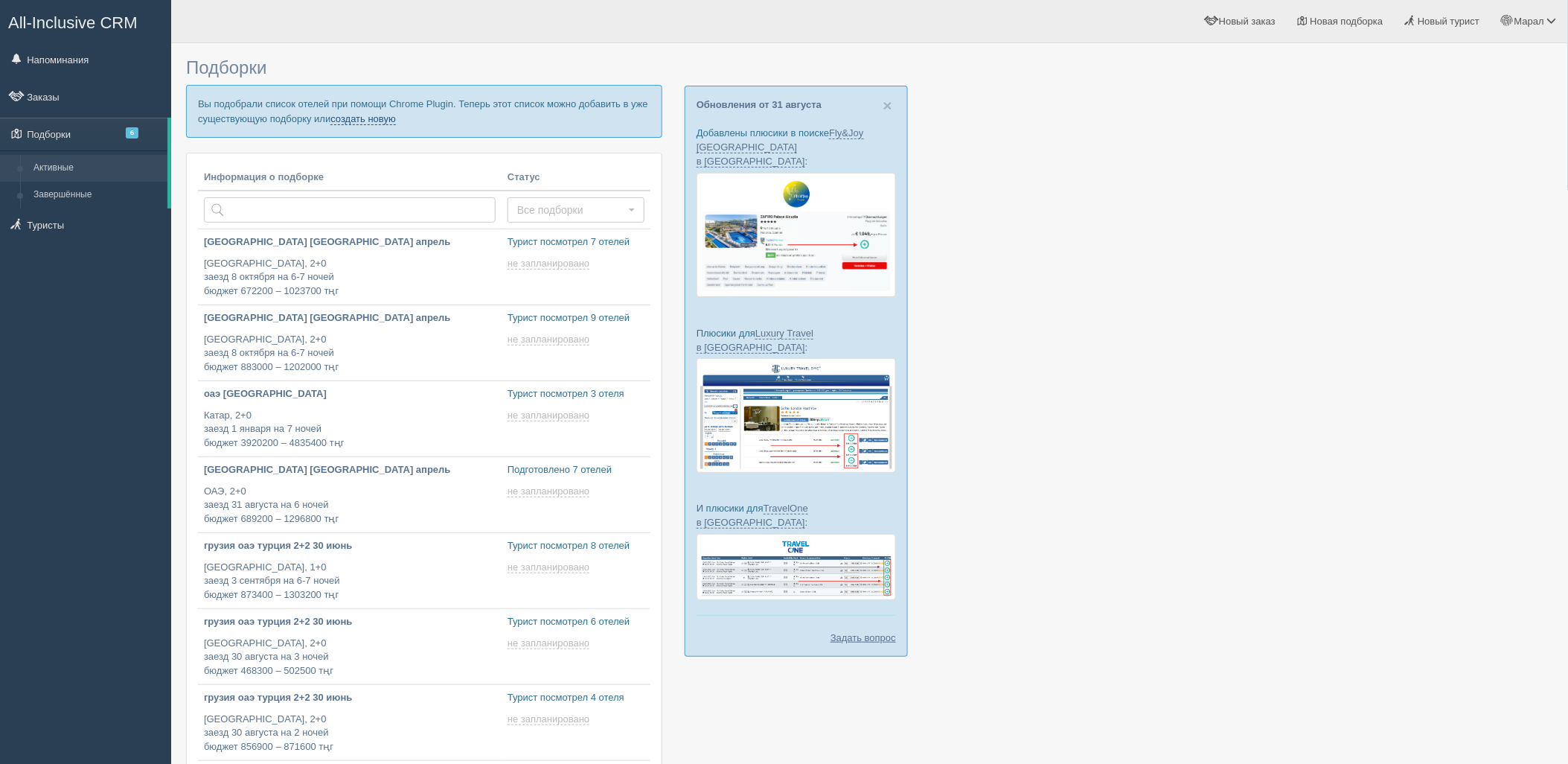
click at [361, 113] on link "создать новую" at bounding box center [362, 119] width 65 height 12
type input "[DATE] 17:05"
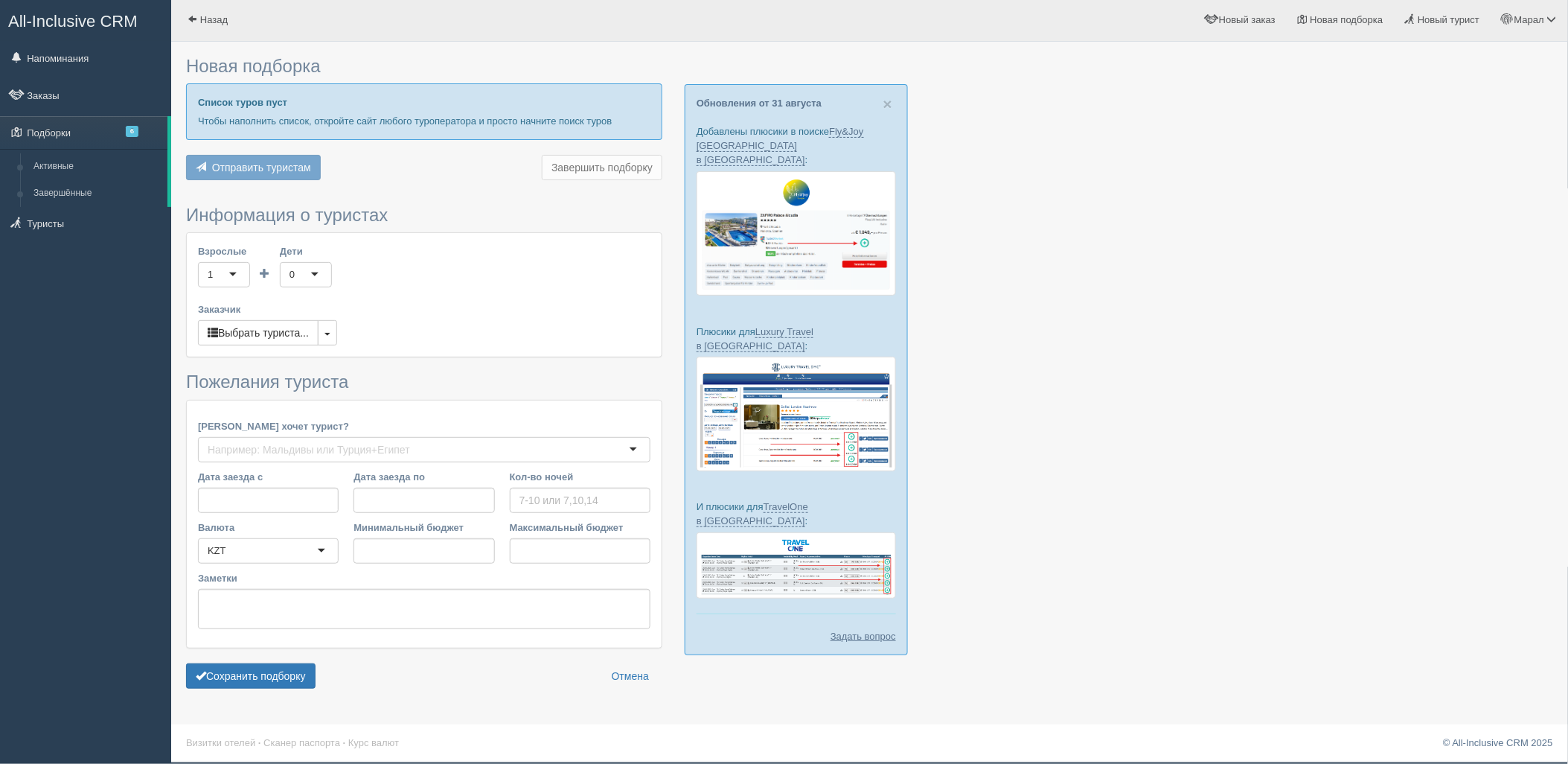
type input "7"
type input "2254400"
type input "2581600"
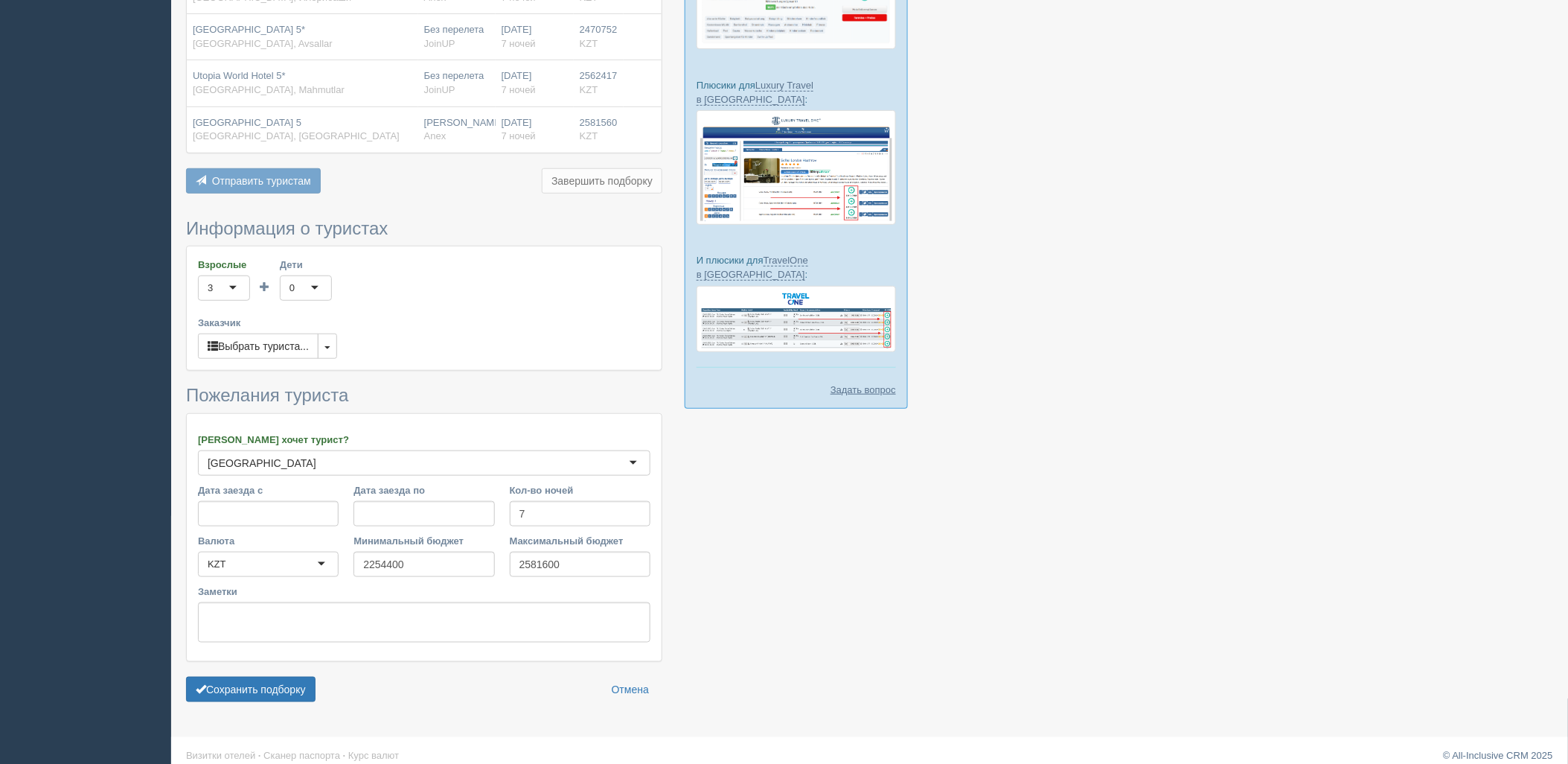
scroll to position [250, 0]
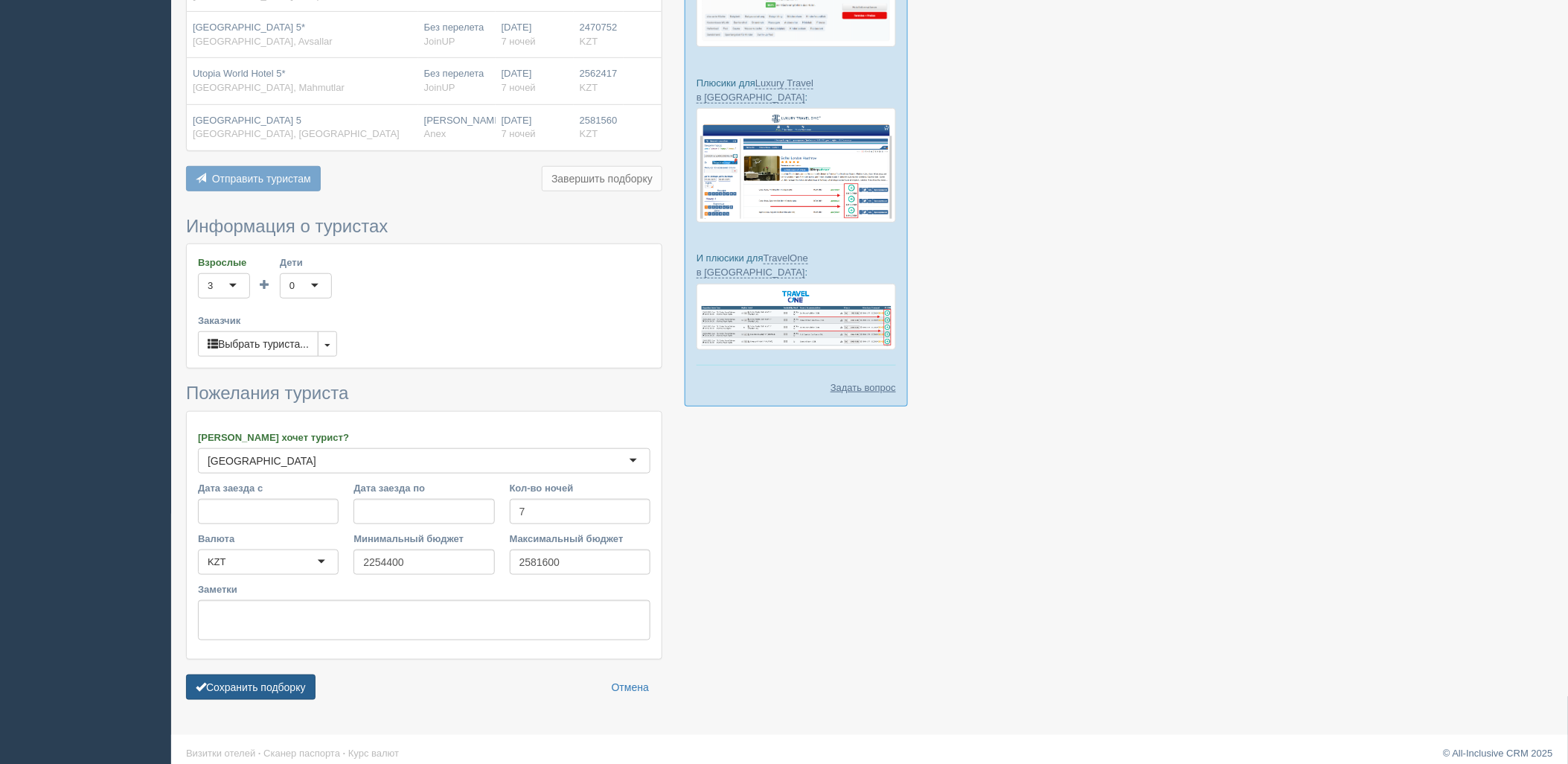
click at [272, 683] on button "Сохранить подборку" at bounding box center [250, 686] width 130 height 25
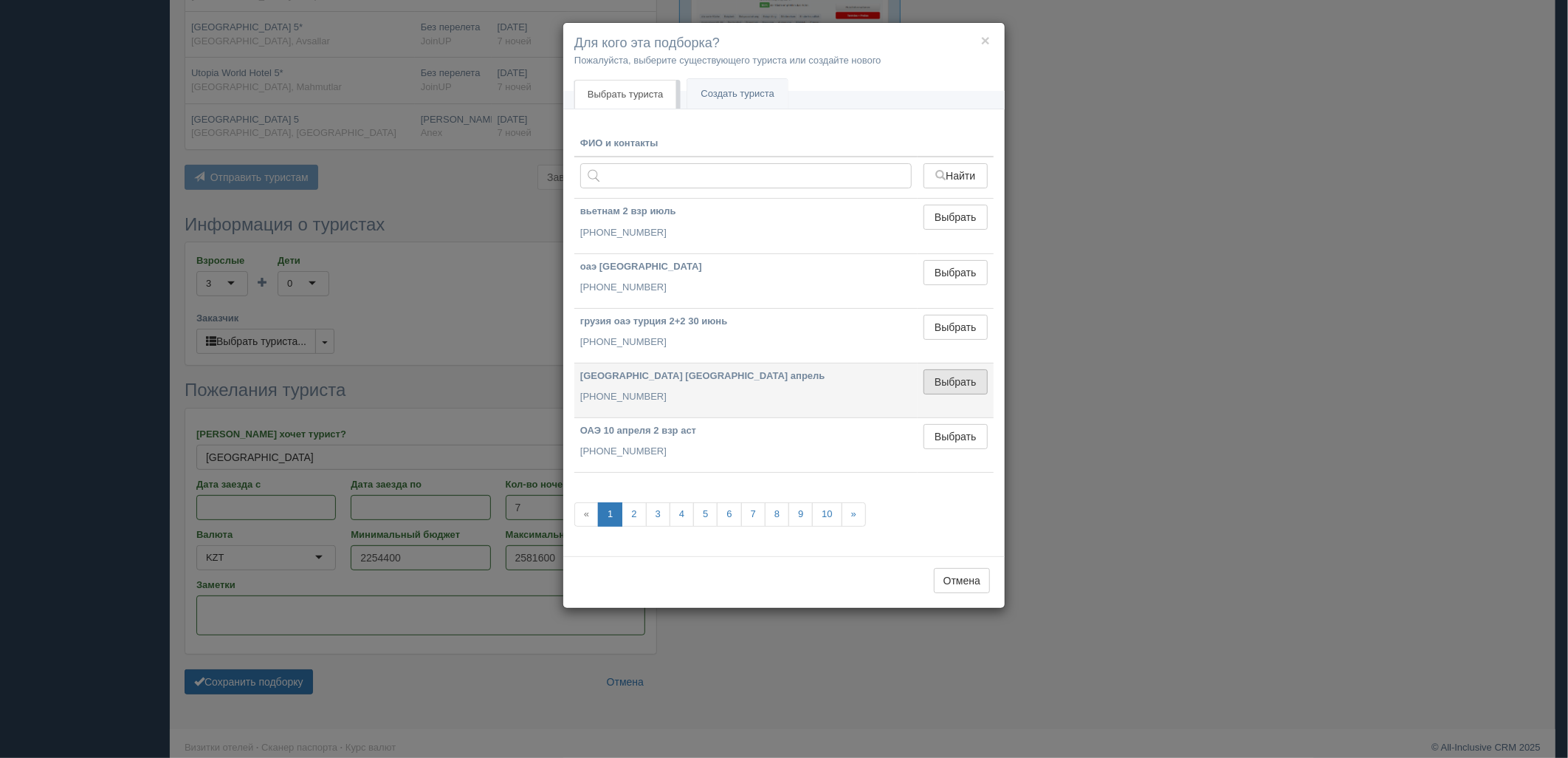
click at [949, 375] on button "Выбрать" at bounding box center [956, 382] width 64 height 25
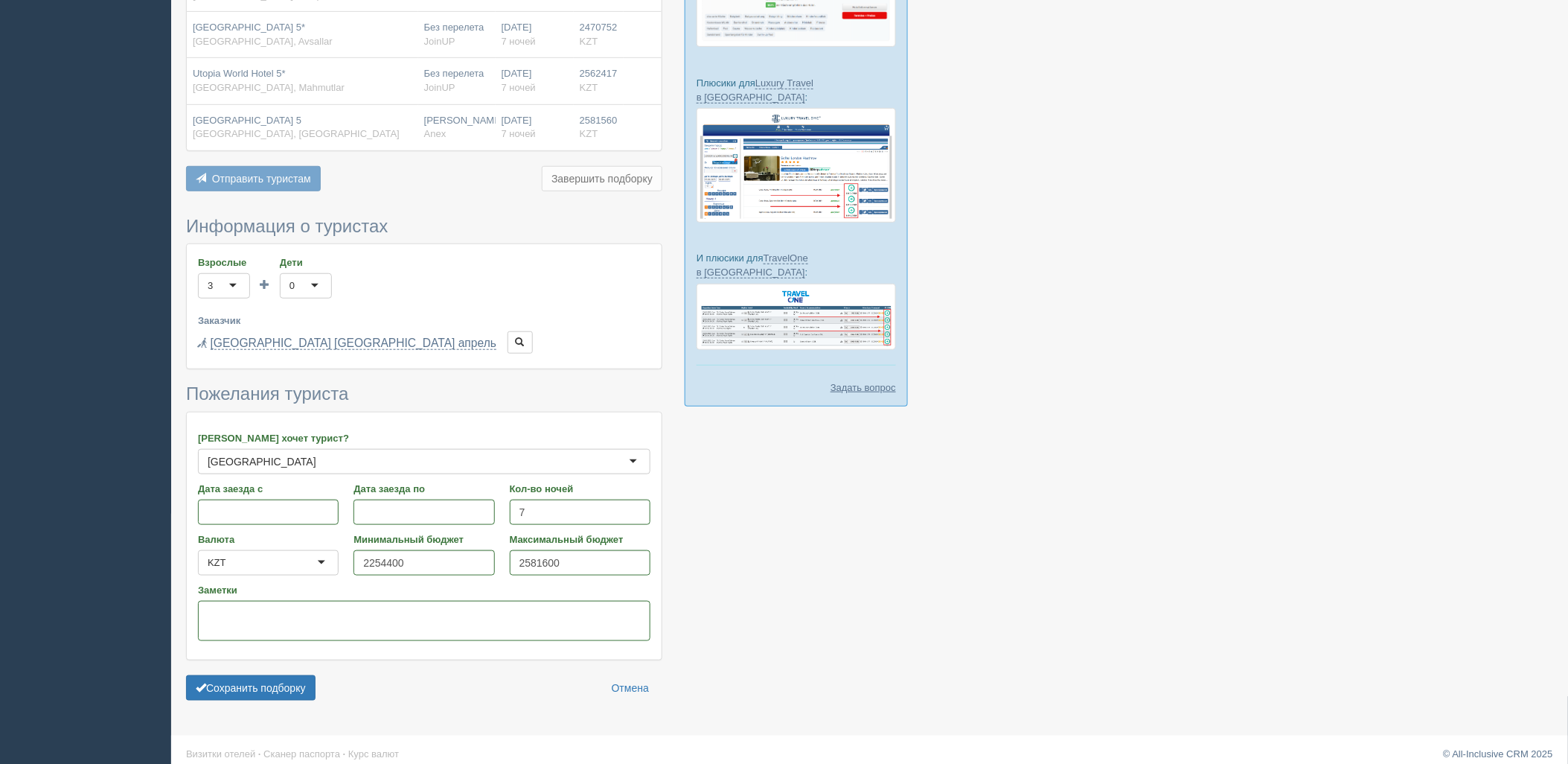
click at [288, 673] on form "Информация о туристах Взрослые 3 3 1 2 3 4 5 6 7 8 9 10 11 12 13 14 15 16 17 18…" at bounding box center [424, 462] width 476 height 491
click at [287, 680] on button "Сохранить подборку" at bounding box center [250, 687] width 130 height 25
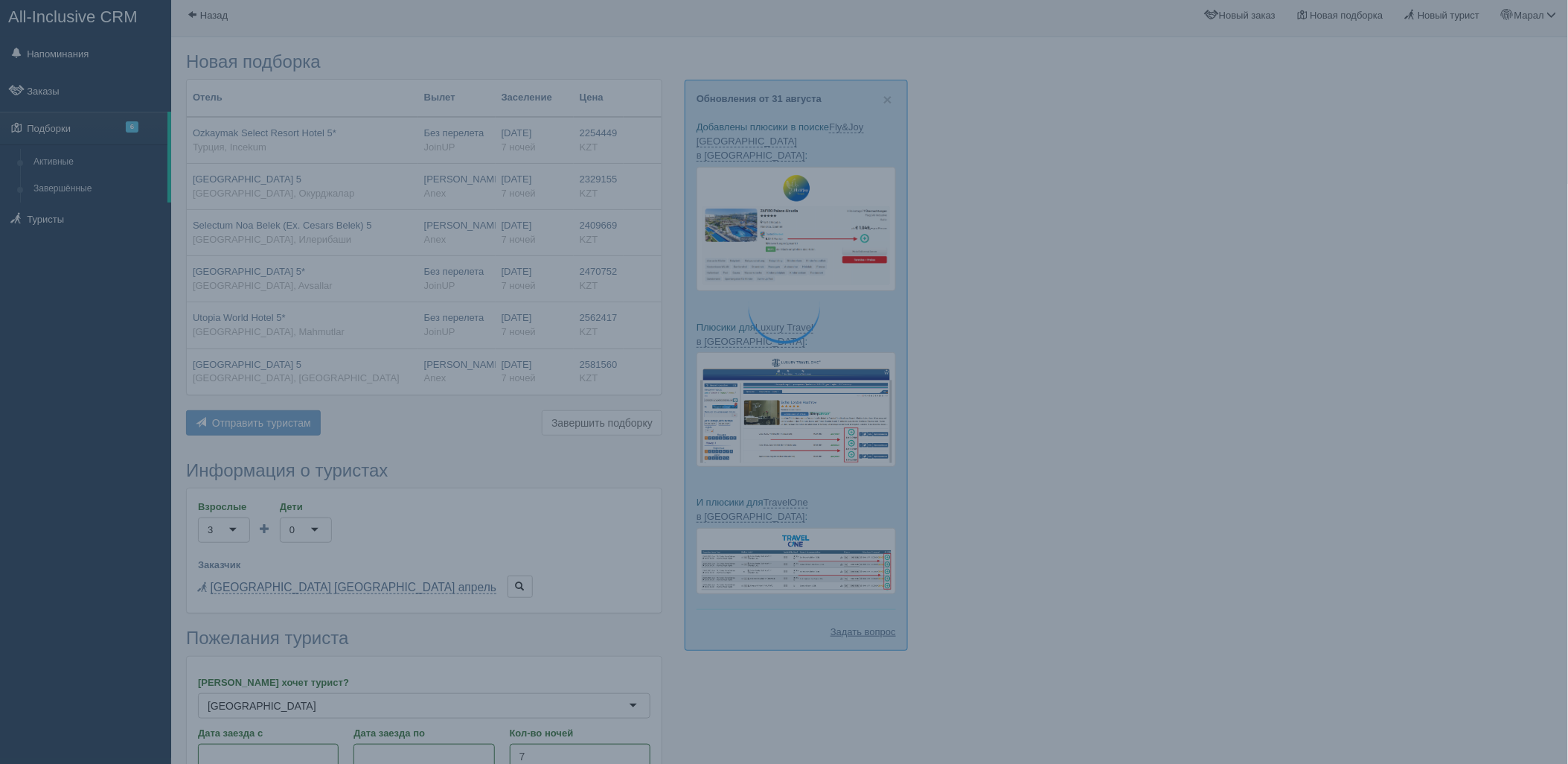
scroll to position [2, 0]
